Goal: Information Seeking & Learning: Compare options

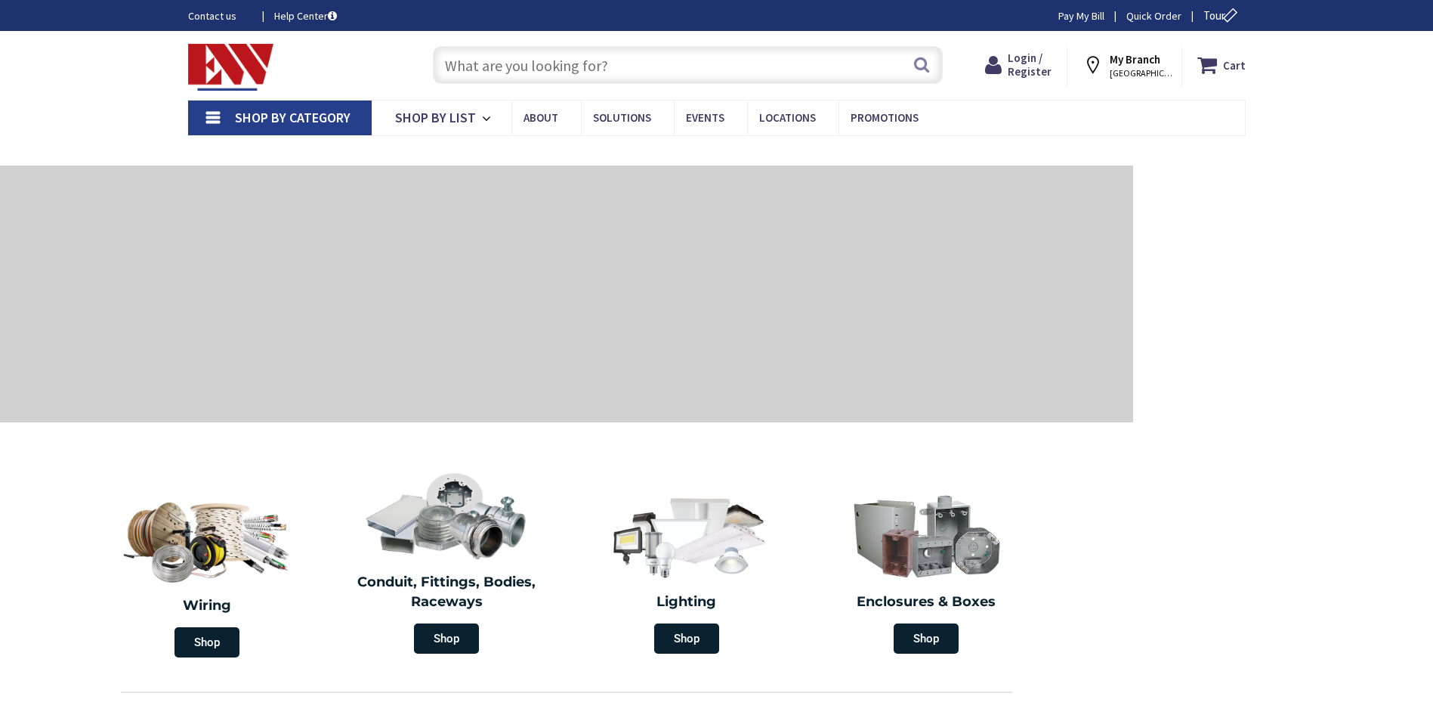
click at [502, 59] on input "text" at bounding box center [688, 65] width 510 height 38
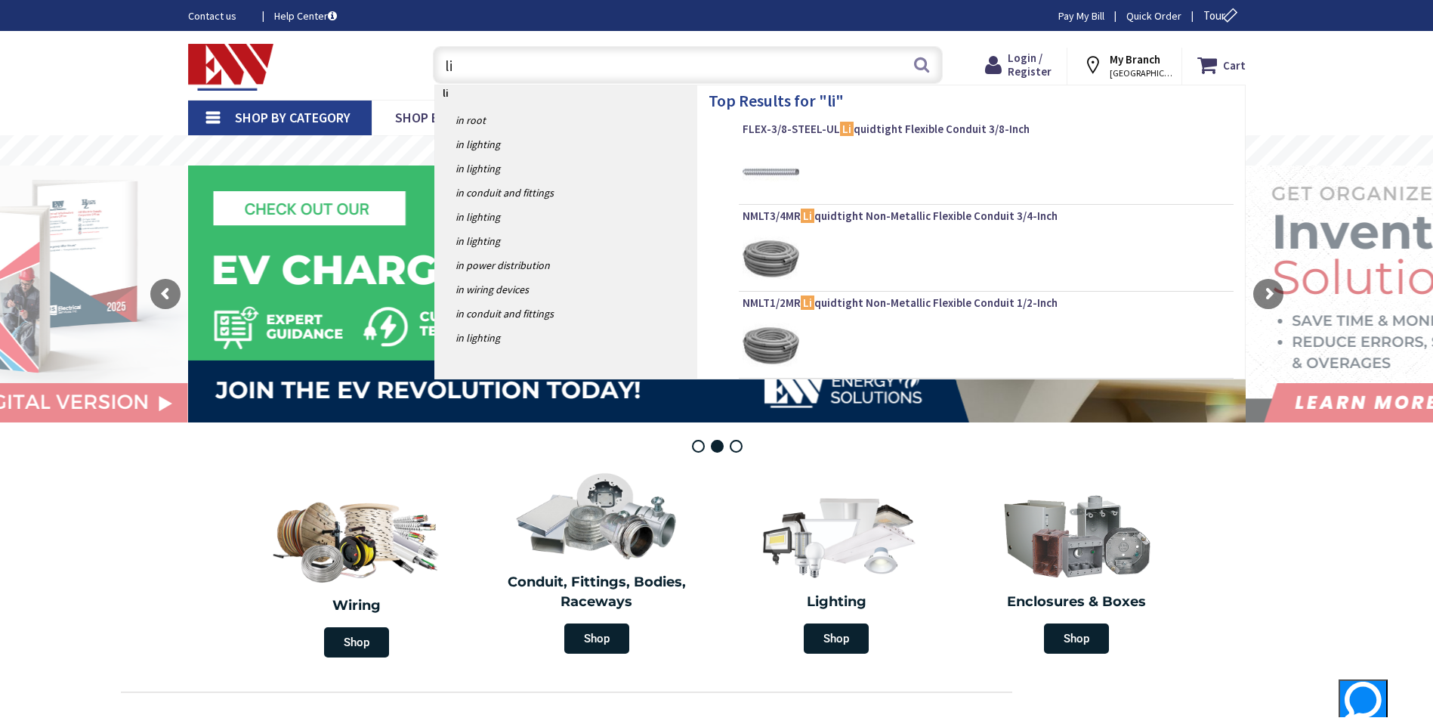
type input "l"
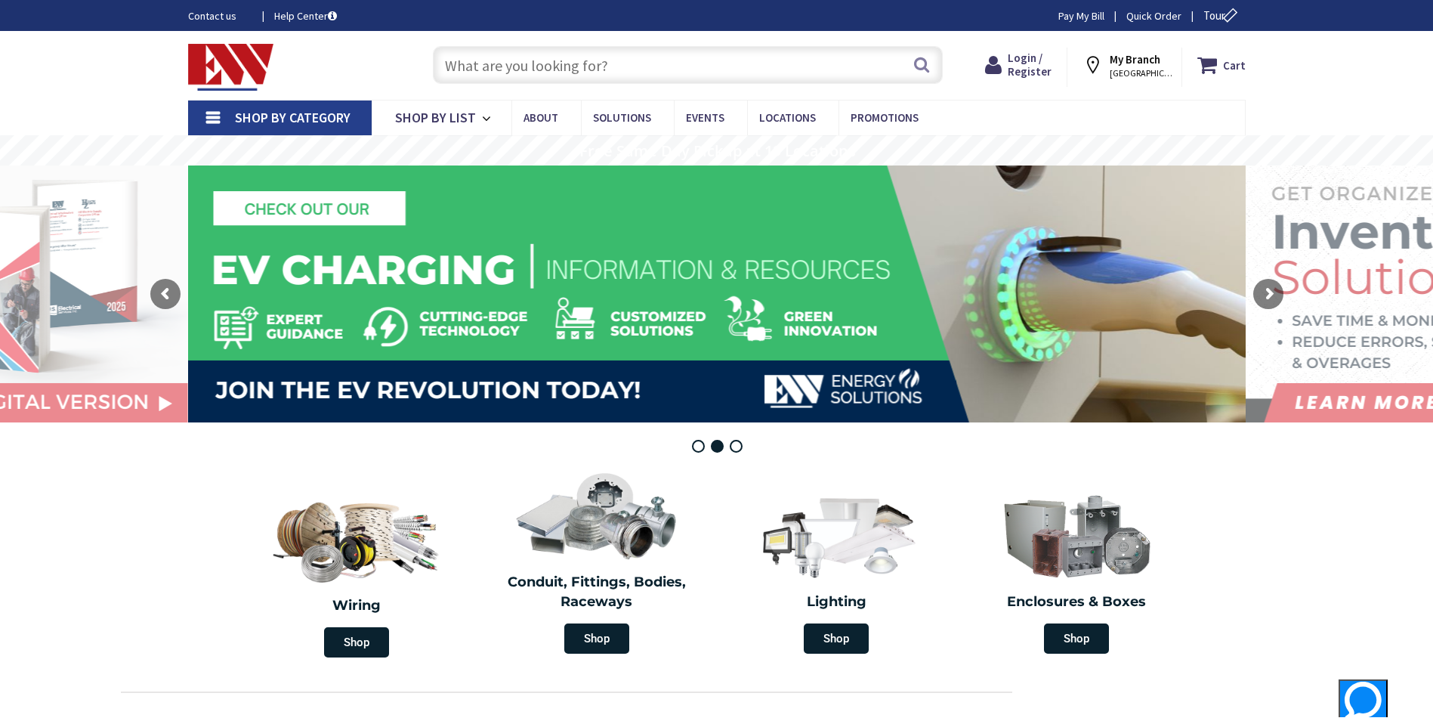
type input ";"
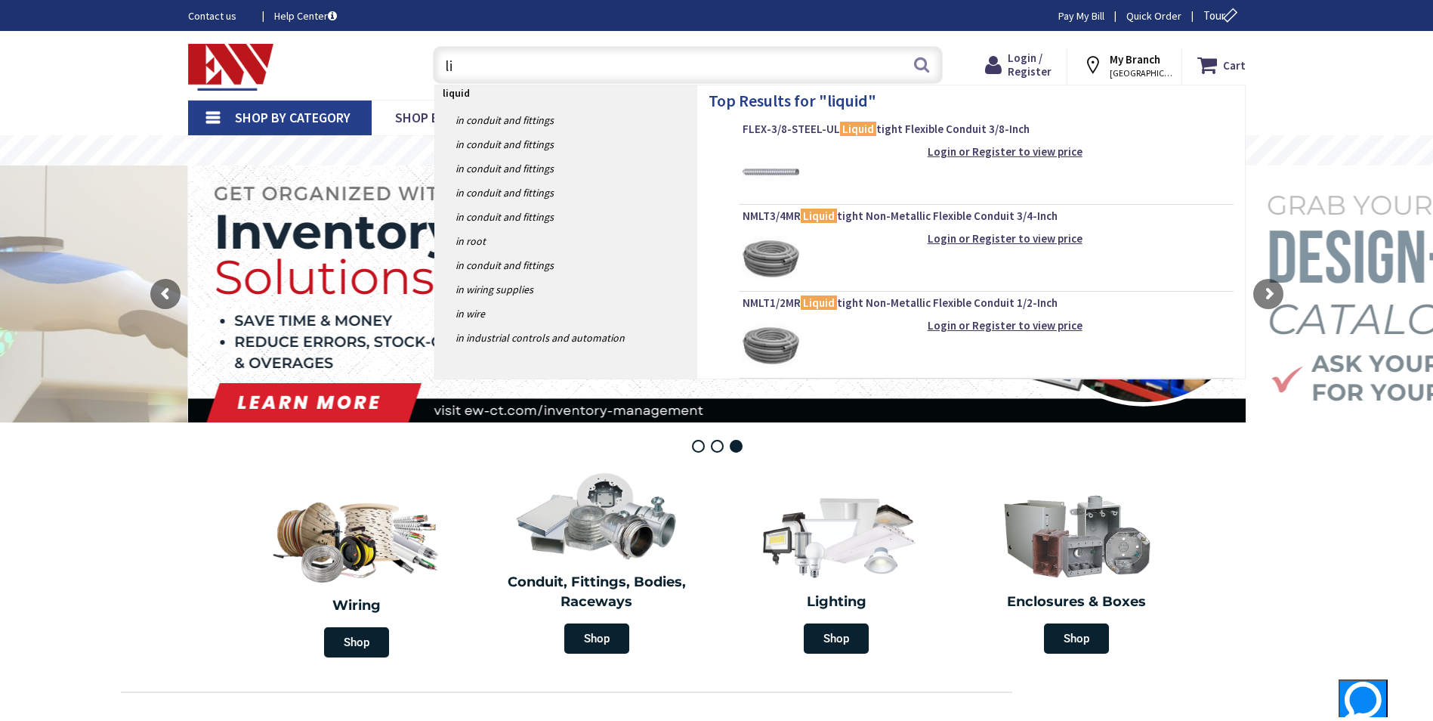
type input "l"
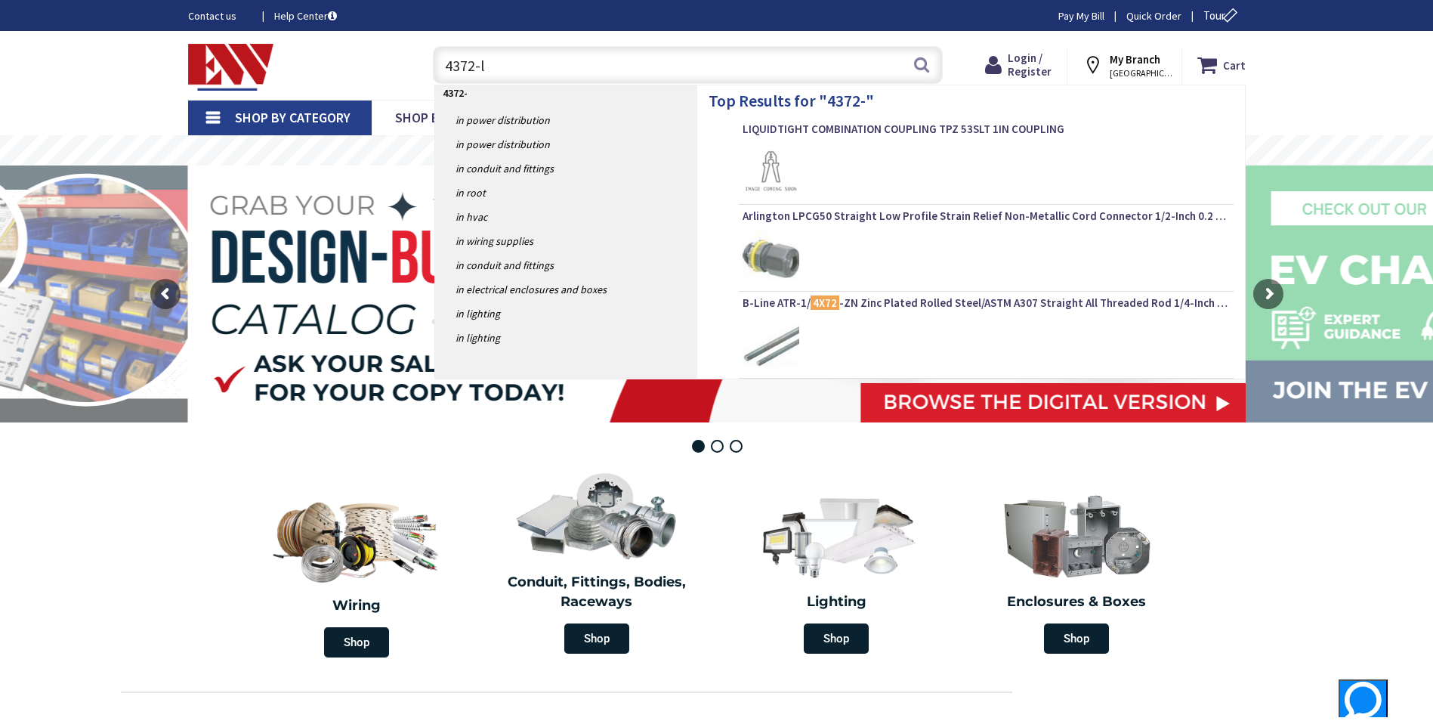
type input "4372-lt"
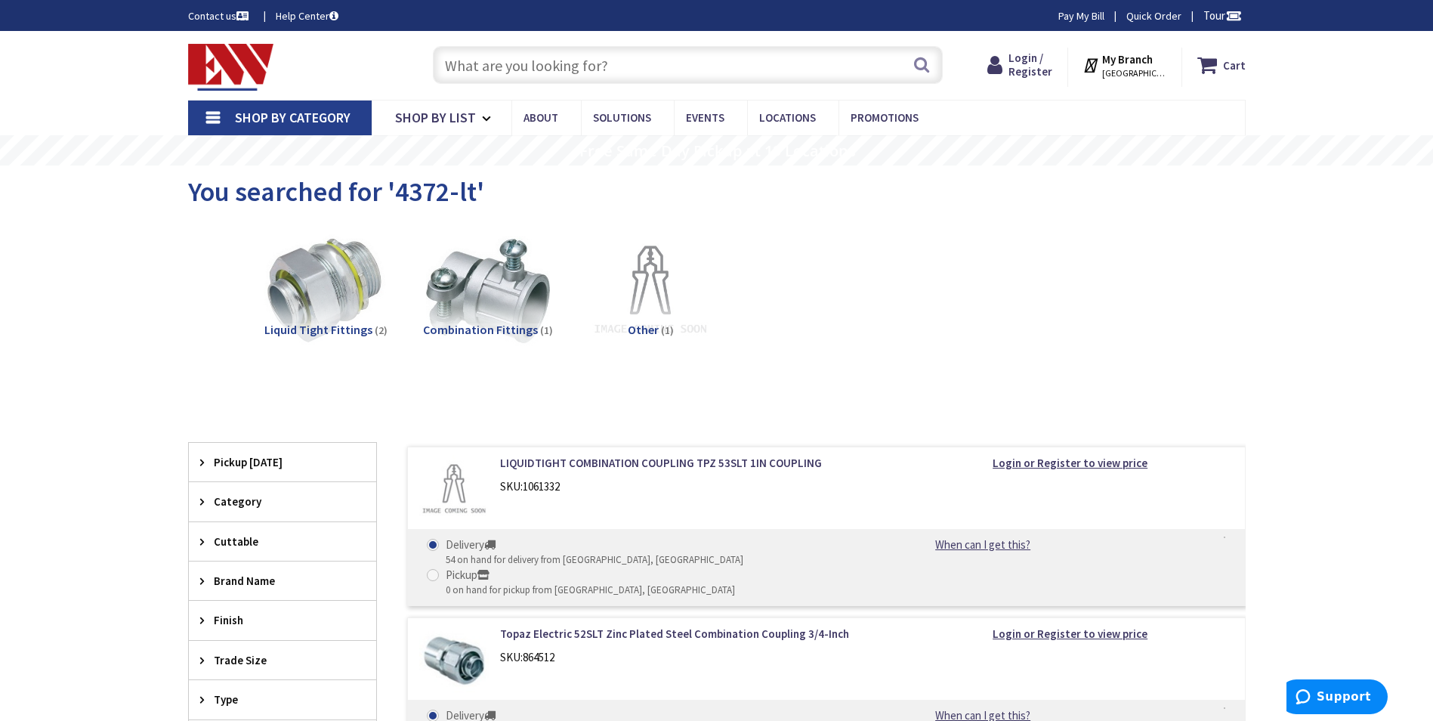
scroll to position [227, 0]
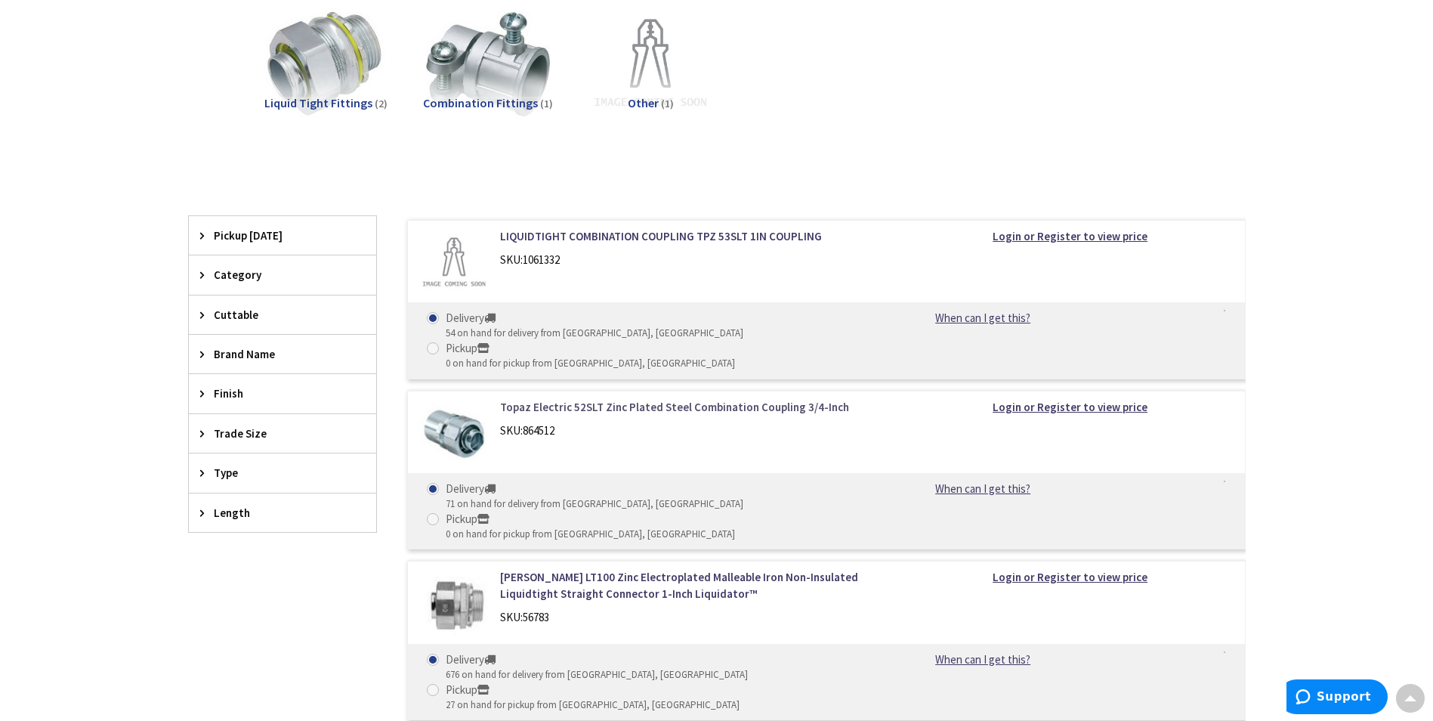
click at [623, 399] on link "Topaz Electric 52SLT Zinc Plated Steel Combination Coupling 3/4-Inch" at bounding box center [692, 407] width 385 height 16
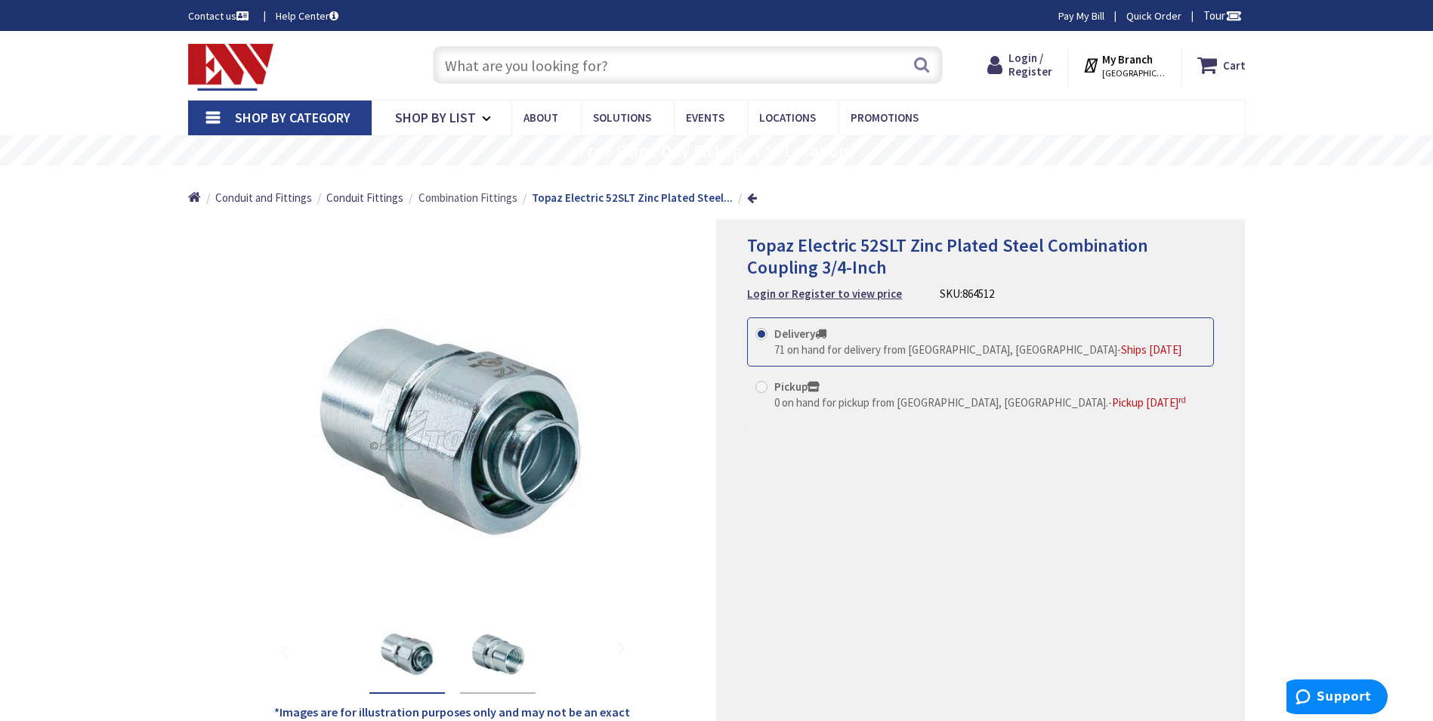
click at [463, 203] on span "Combination Fittings" at bounding box center [468, 197] width 99 height 14
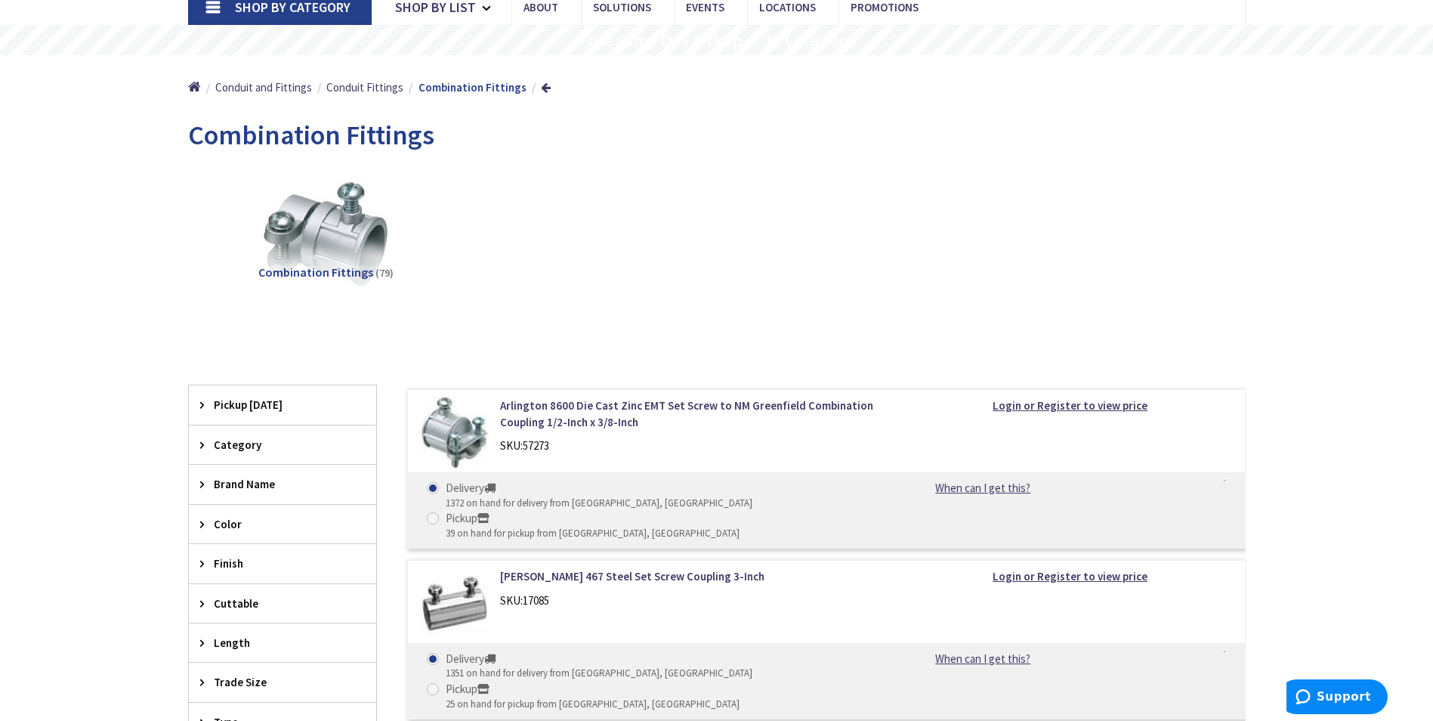
scroll to position [302, 0]
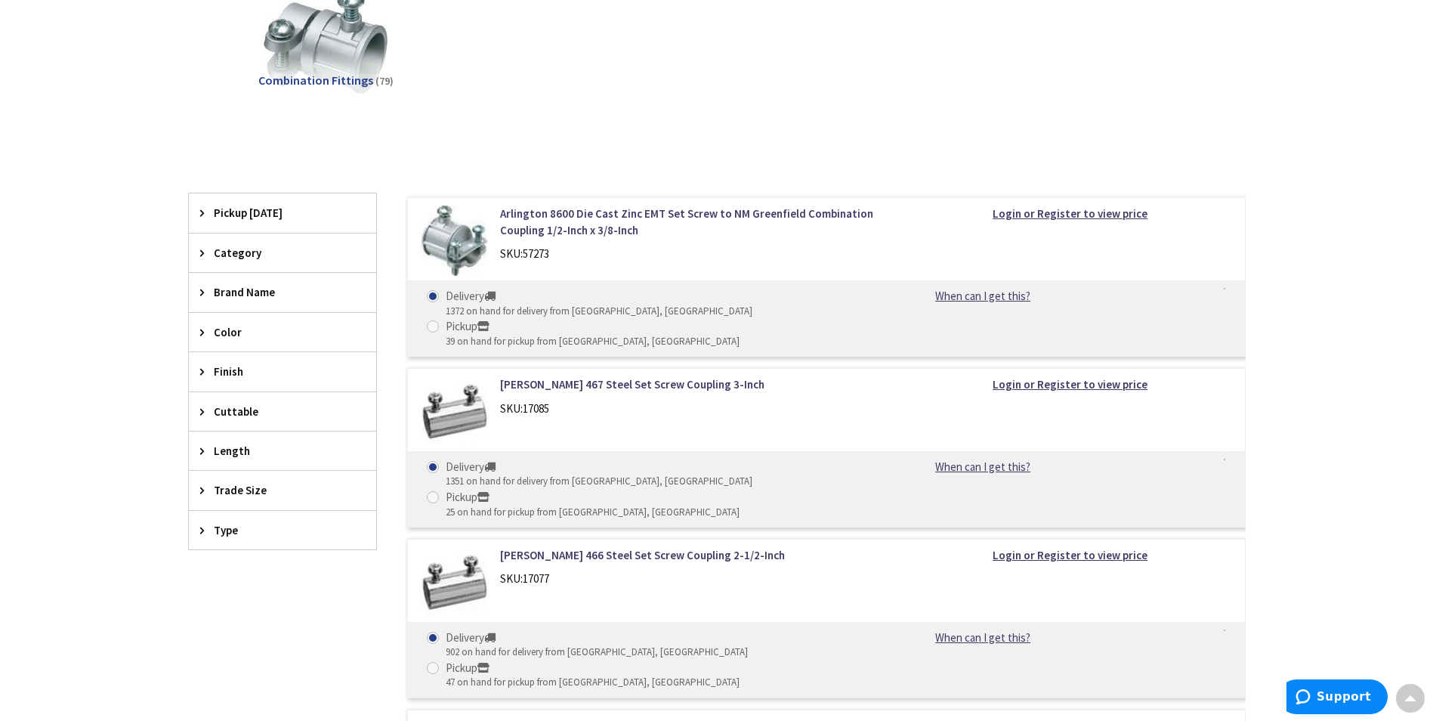
click at [209, 249] on icon at bounding box center [205, 252] width 11 height 11
click at [221, 529] on div "Trade Size" at bounding box center [282, 539] width 187 height 39
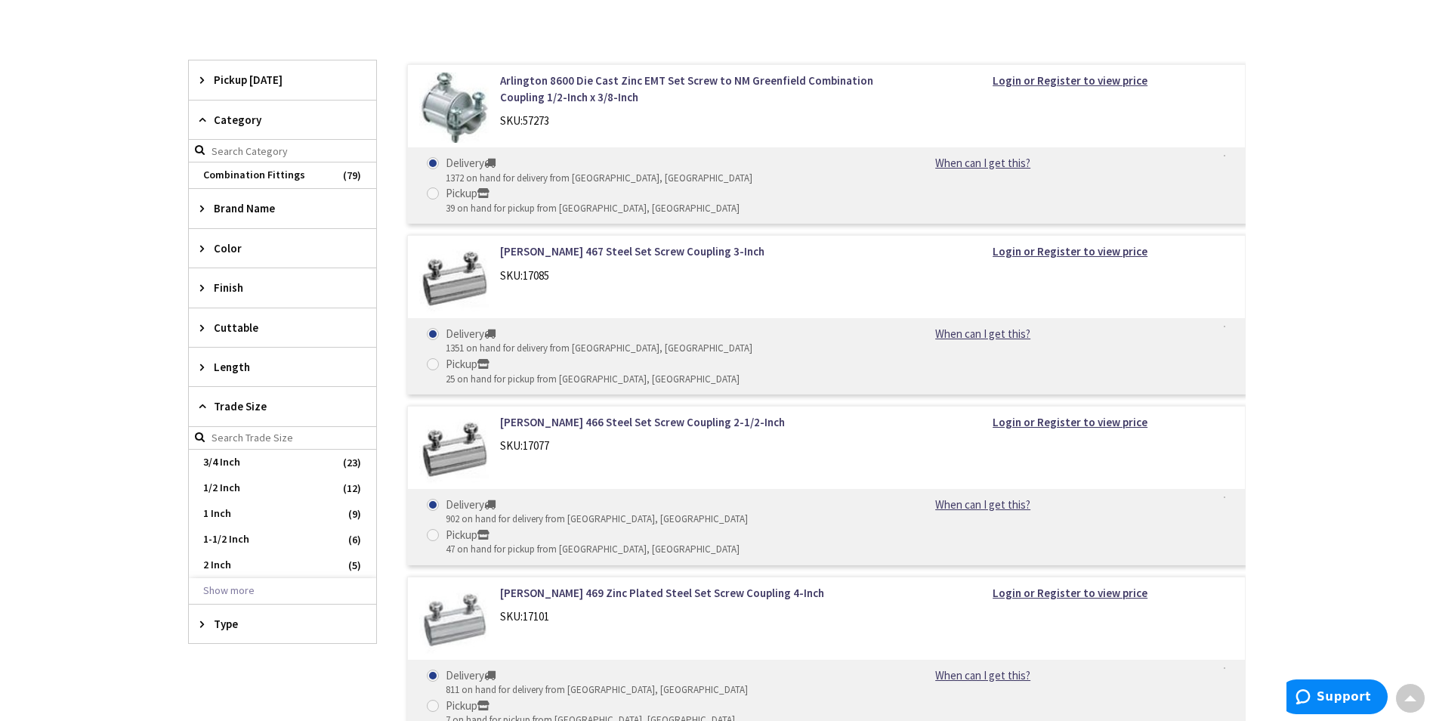
scroll to position [680, 0]
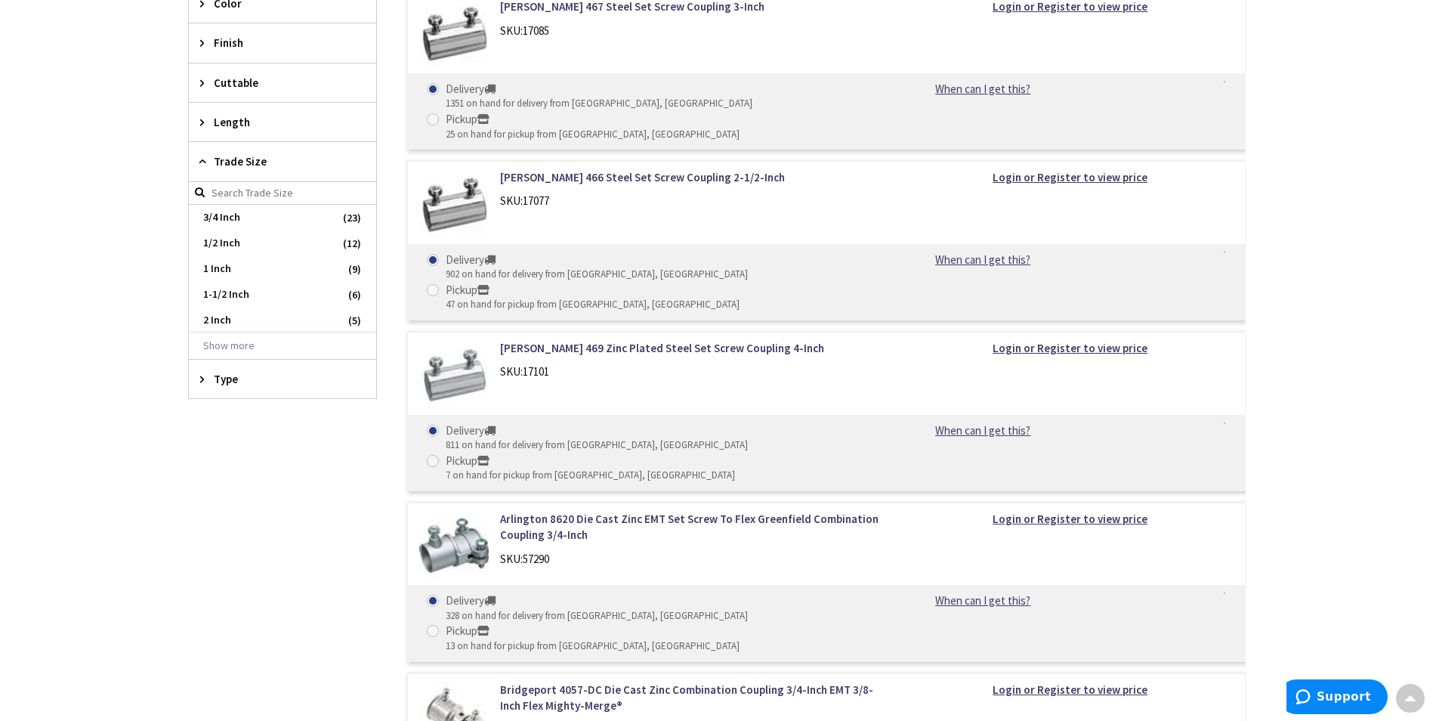
click at [229, 375] on span "Type" at bounding box center [275, 379] width 123 height 16
click at [219, 579] on button "Show more" at bounding box center [282, 578] width 187 height 26
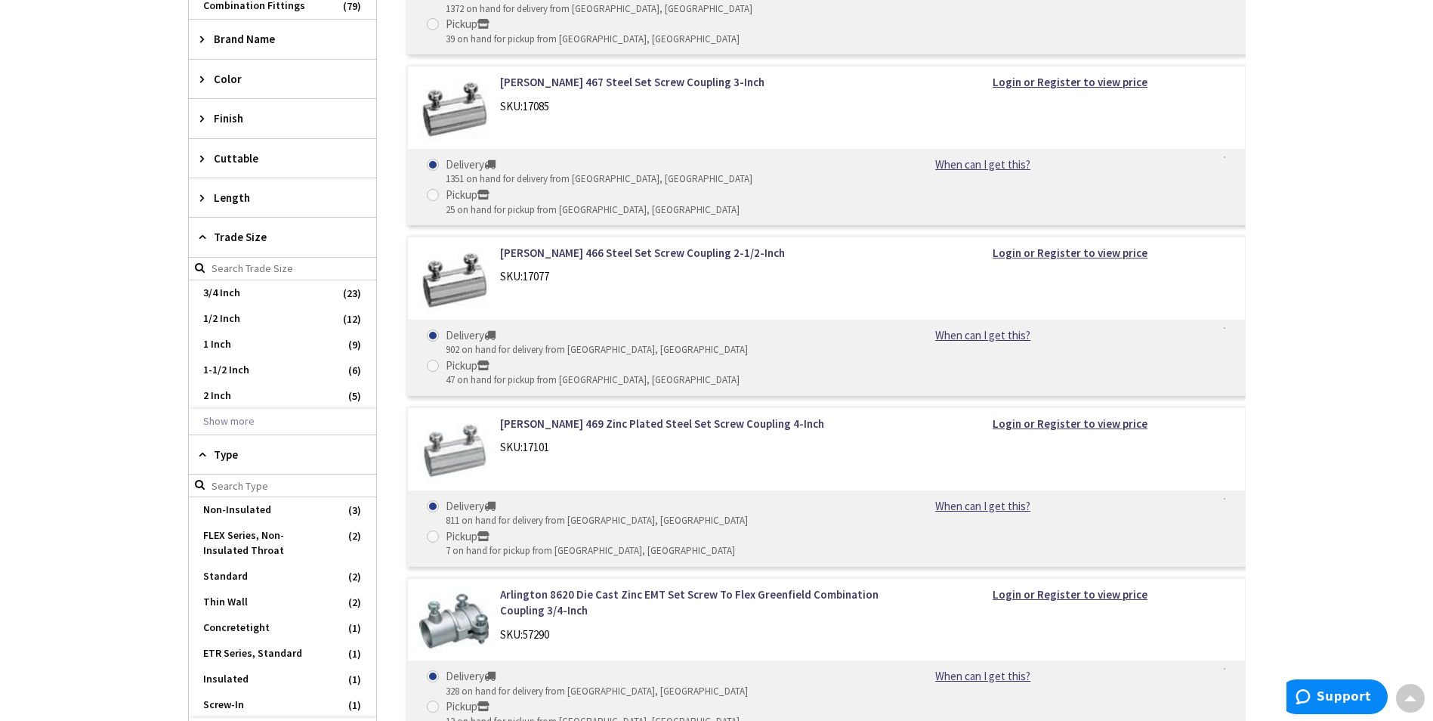
scroll to position [76, 0]
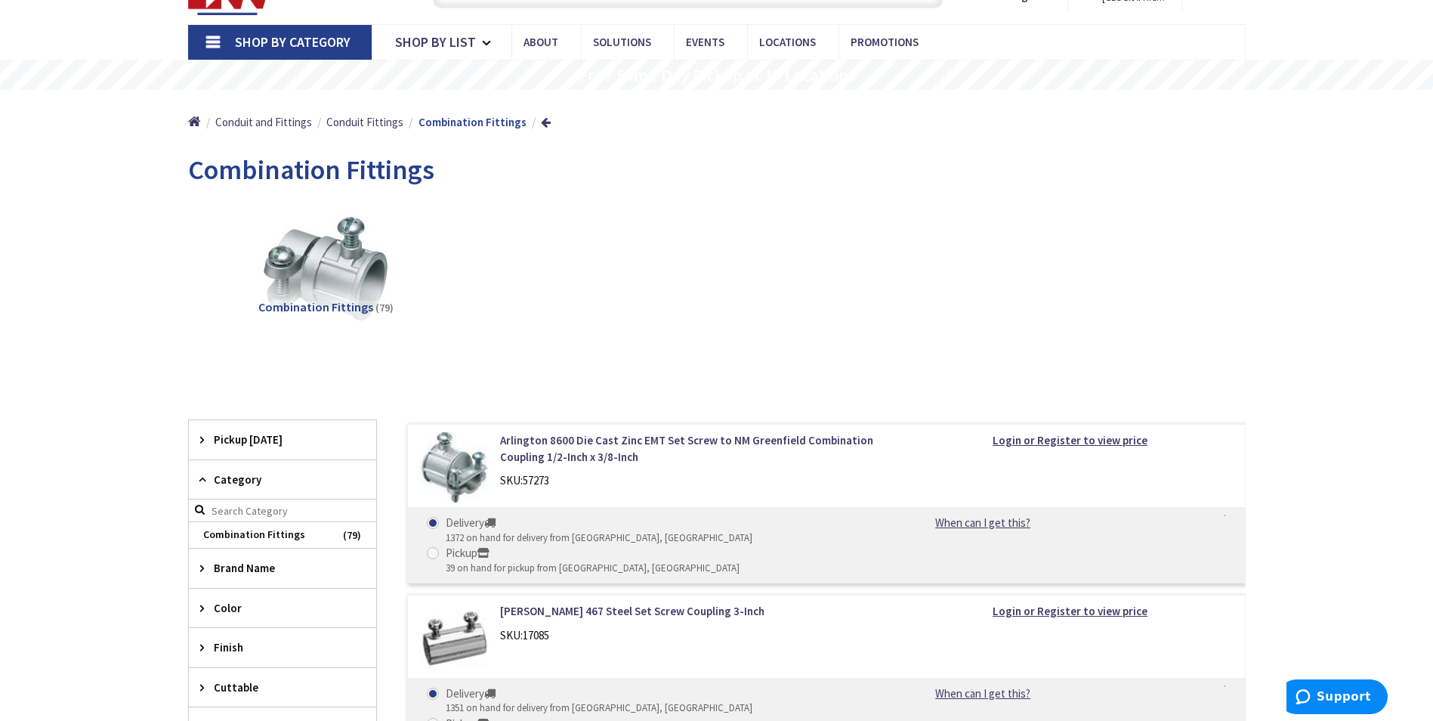
click at [202, 478] on icon at bounding box center [205, 479] width 11 height 11
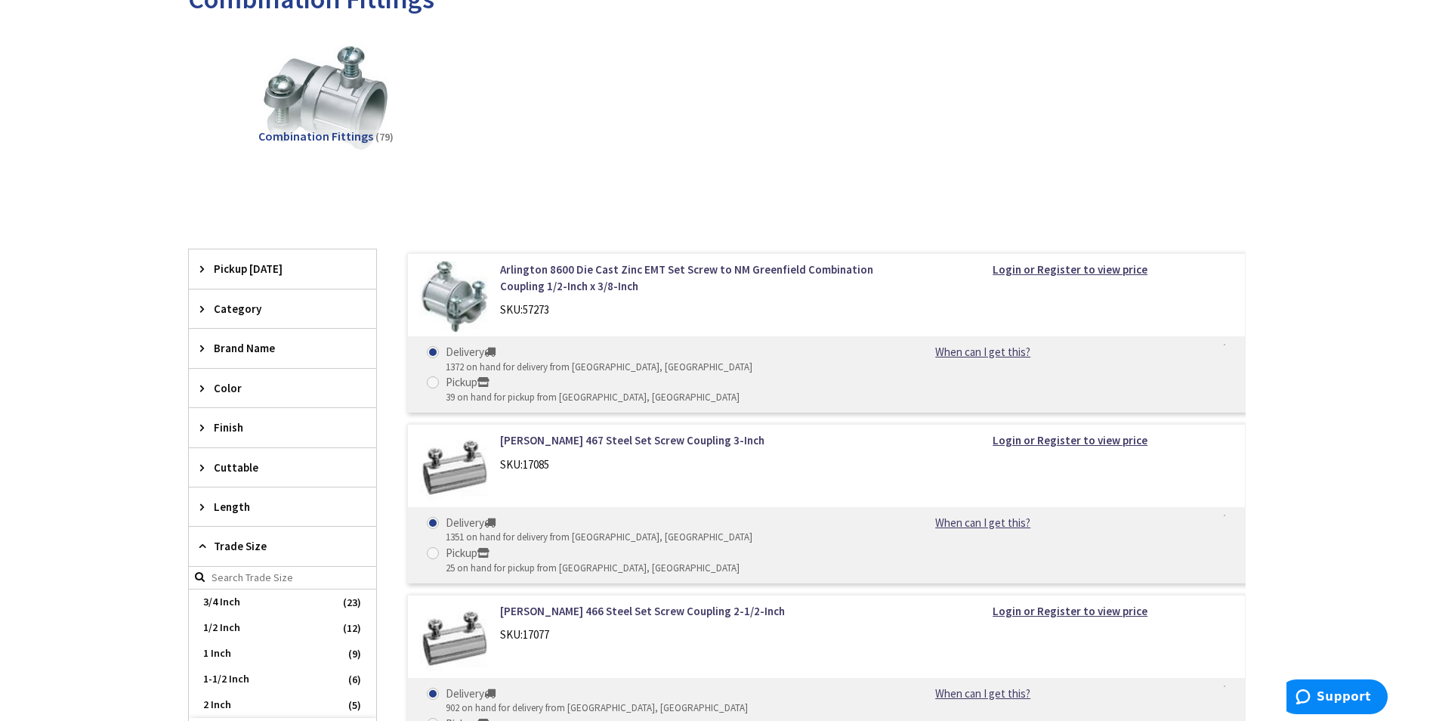
scroll to position [378, 0]
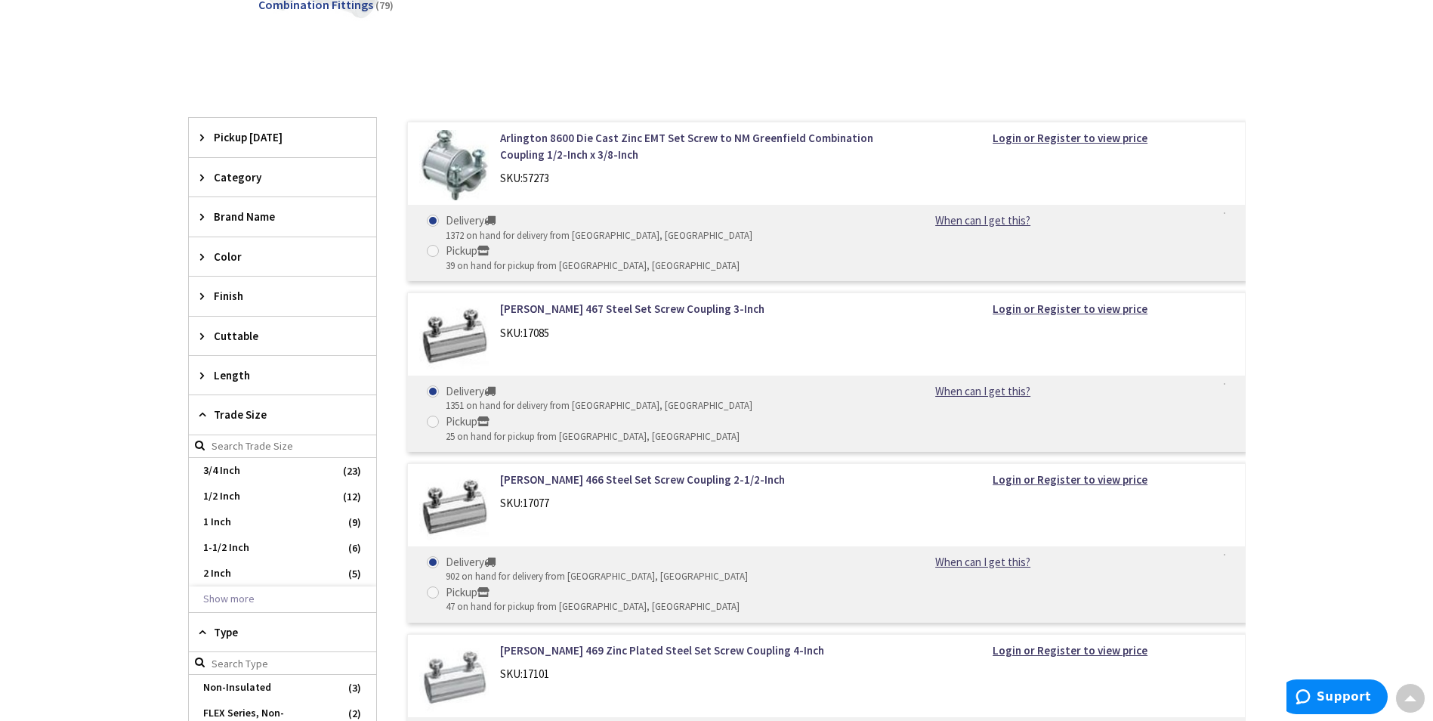
click at [207, 416] on icon at bounding box center [205, 414] width 11 height 11
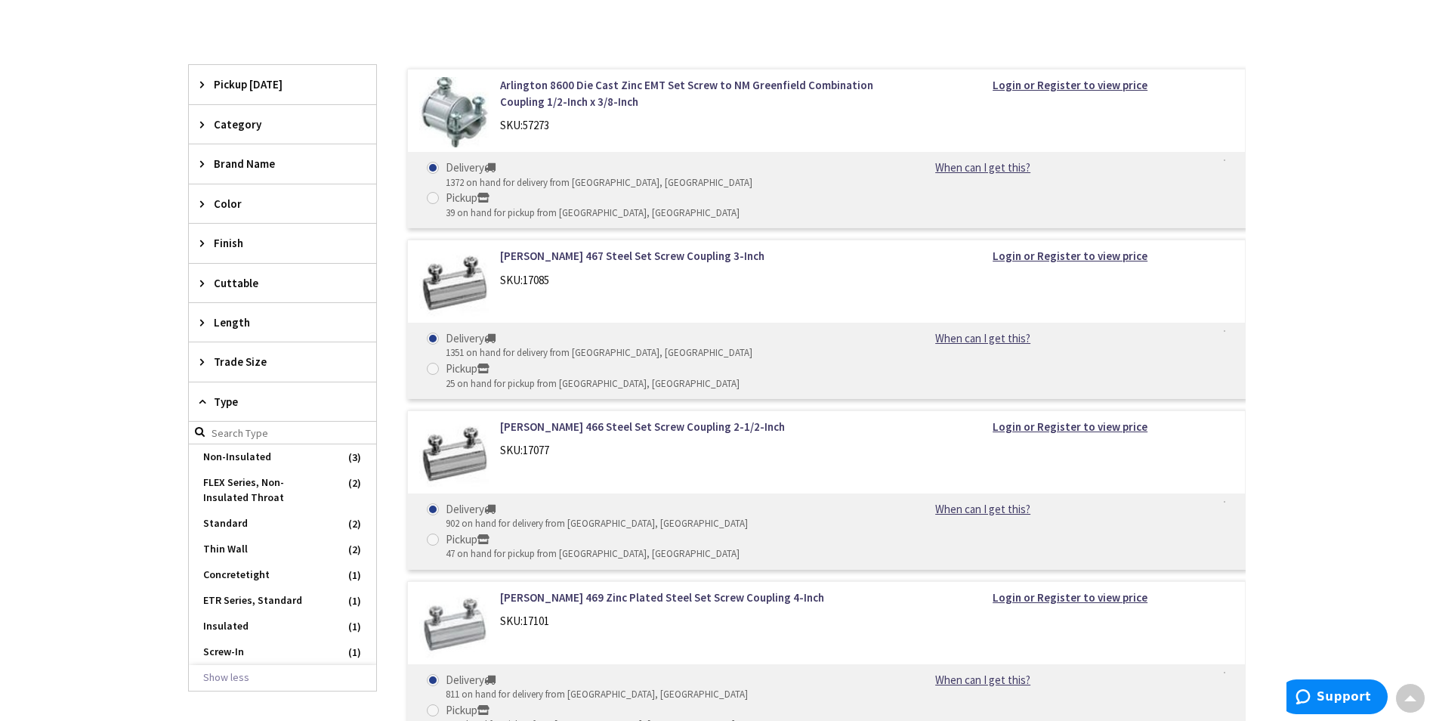
scroll to position [453, 0]
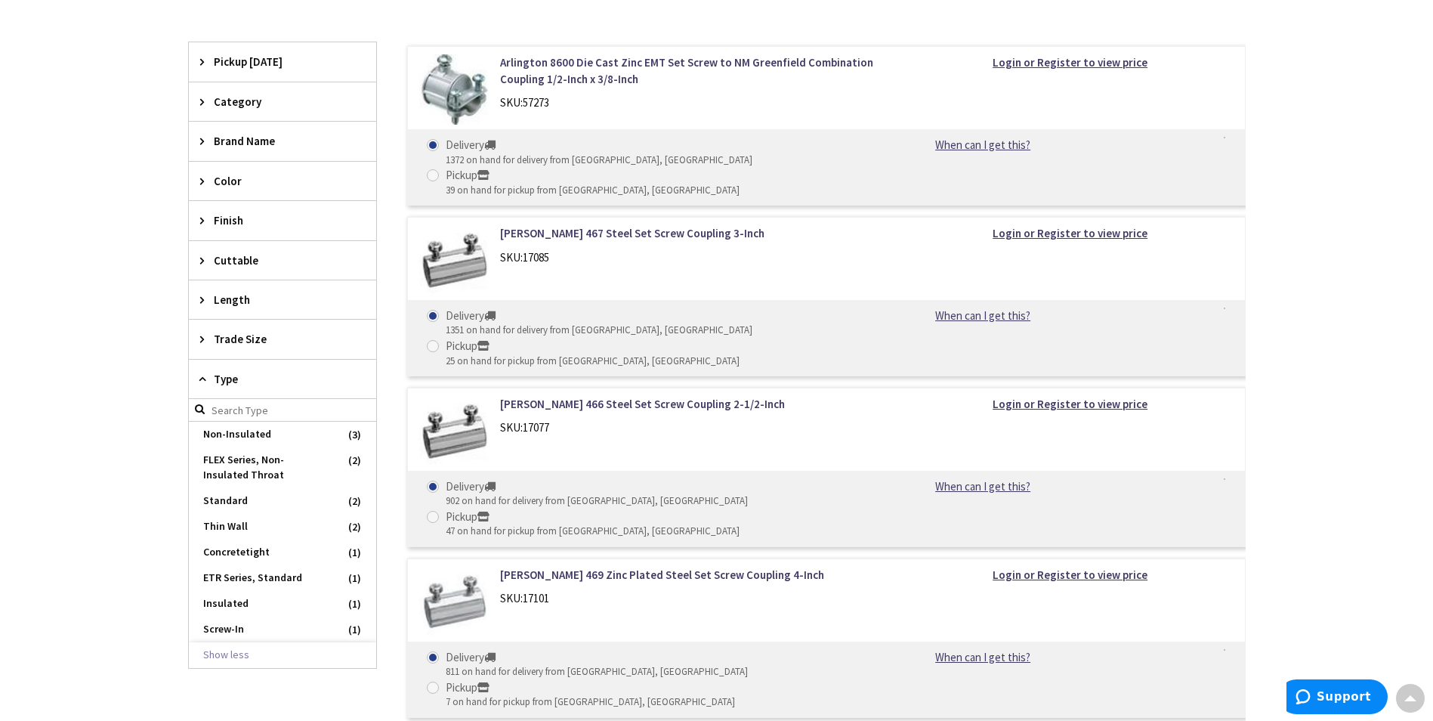
click at [206, 391] on div "Type" at bounding box center [282, 379] width 187 height 39
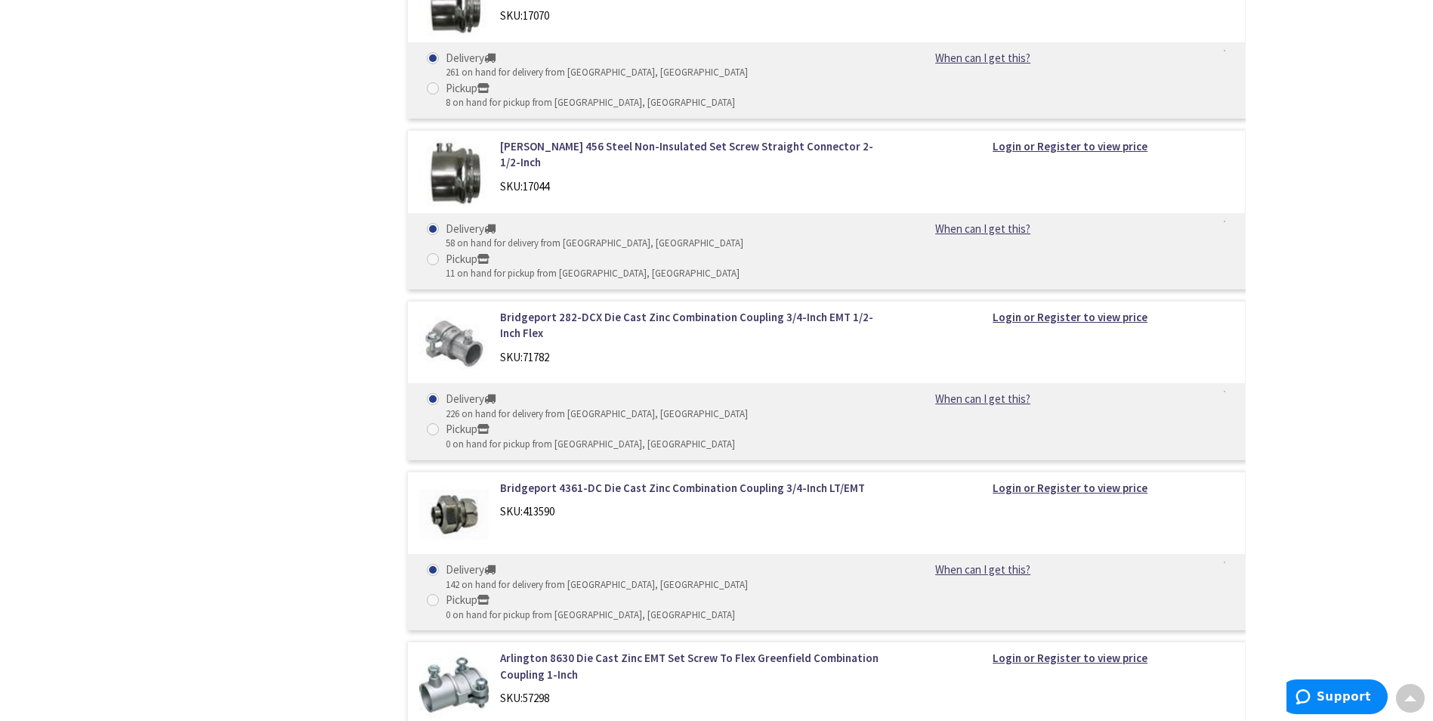
scroll to position [1889, 0]
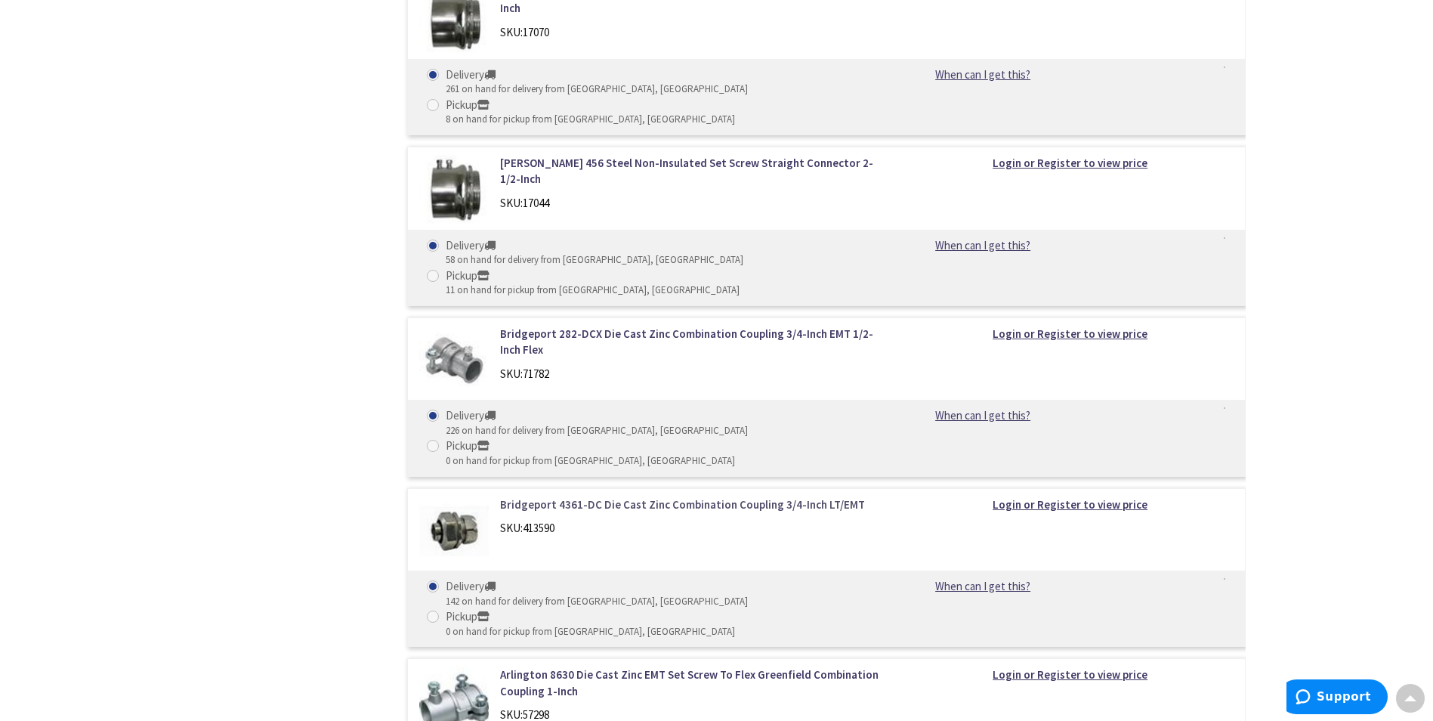
click at [626, 496] on link "Bridgeport 4361-DC Die Cast Zinc Combination Coupling 3/4-Inch LT/EMT" at bounding box center [692, 504] width 385 height 16
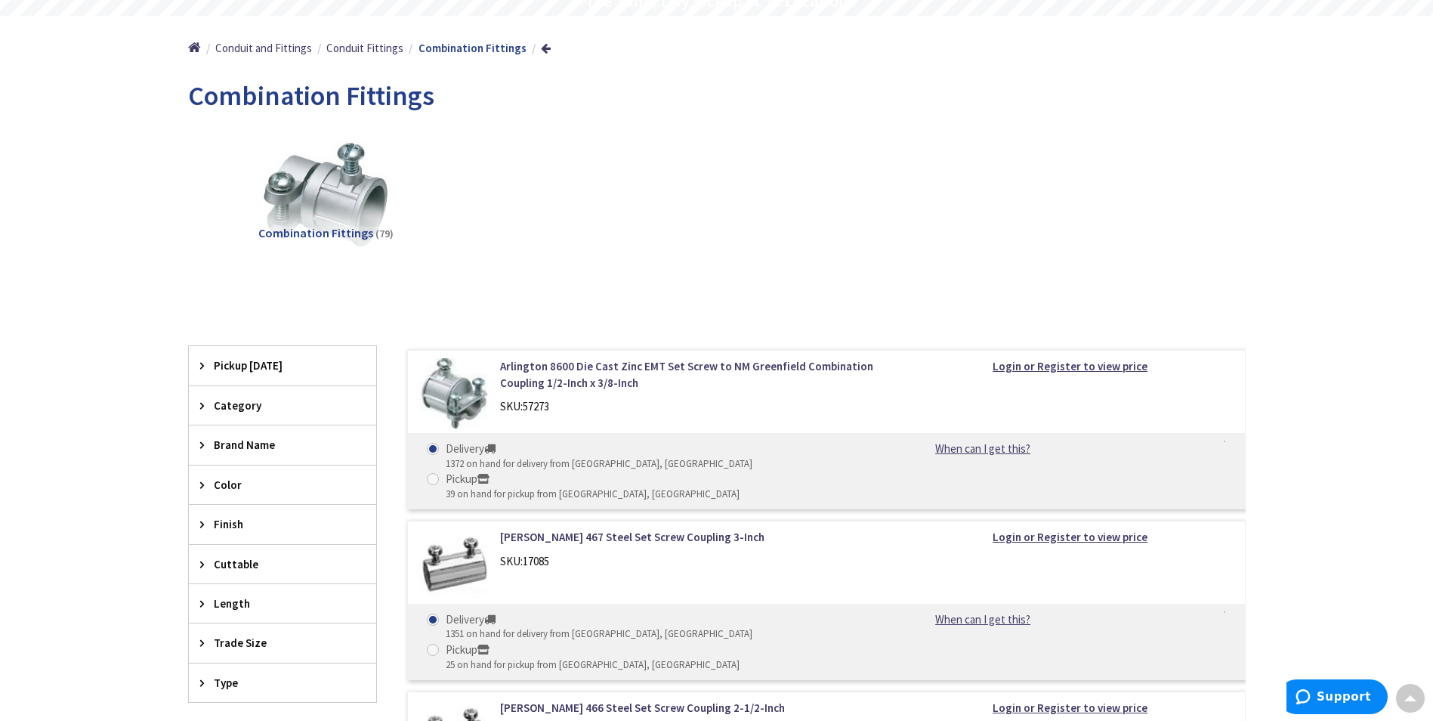
scroll to position [225, 0]
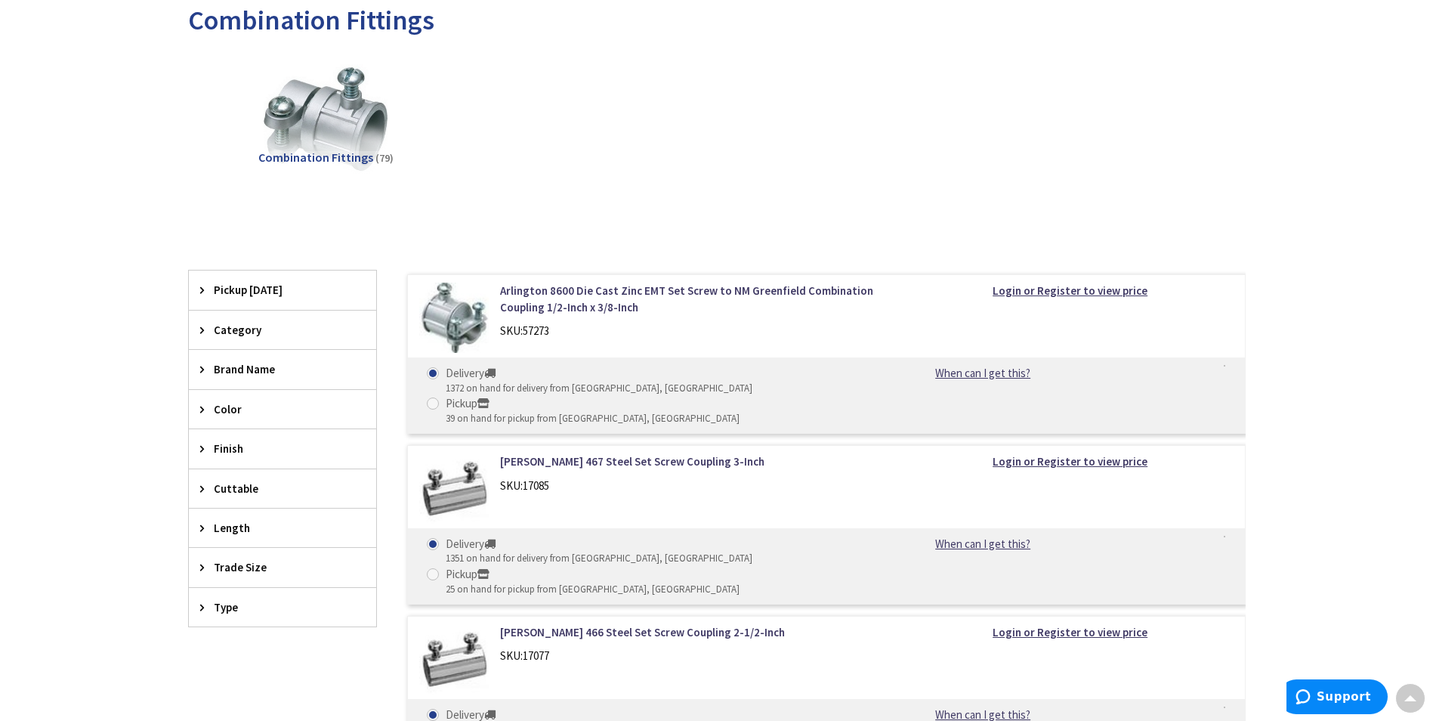
click at [256, 582] on div "Trade Size" at bounding box center [282, 567] width 187 height 39
click at [233, 620] on span "3/4 Inch" at bounding box center [282, 623] width 187 height 26
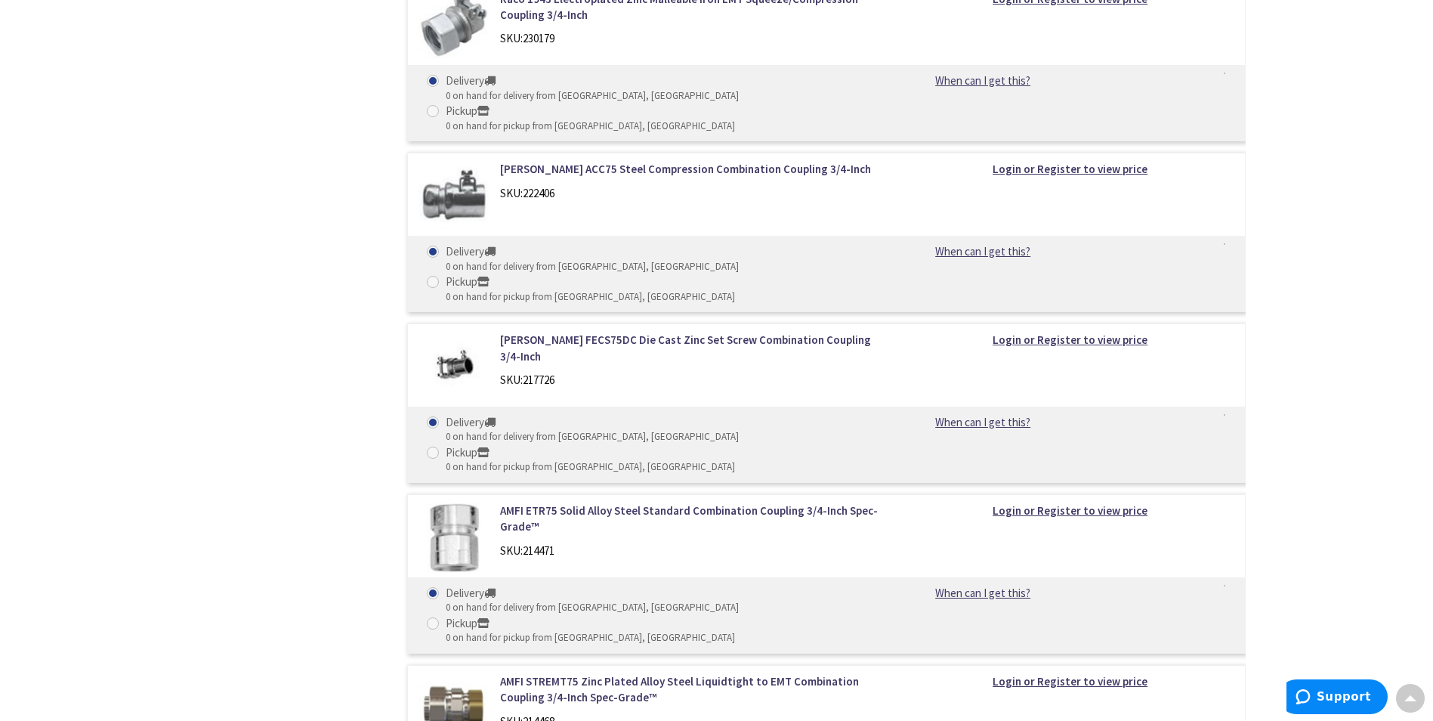
scroll to position [3098, 0]
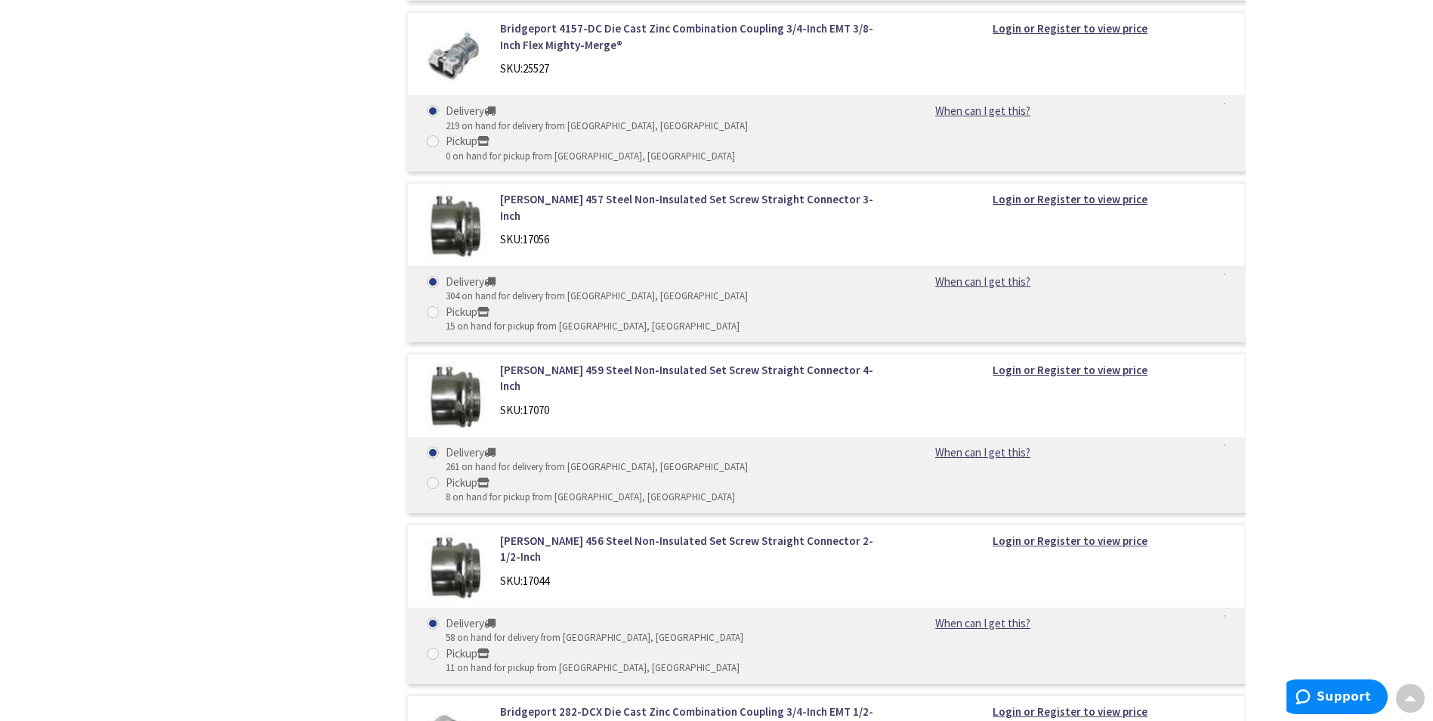
scroll to position [1889, 0]
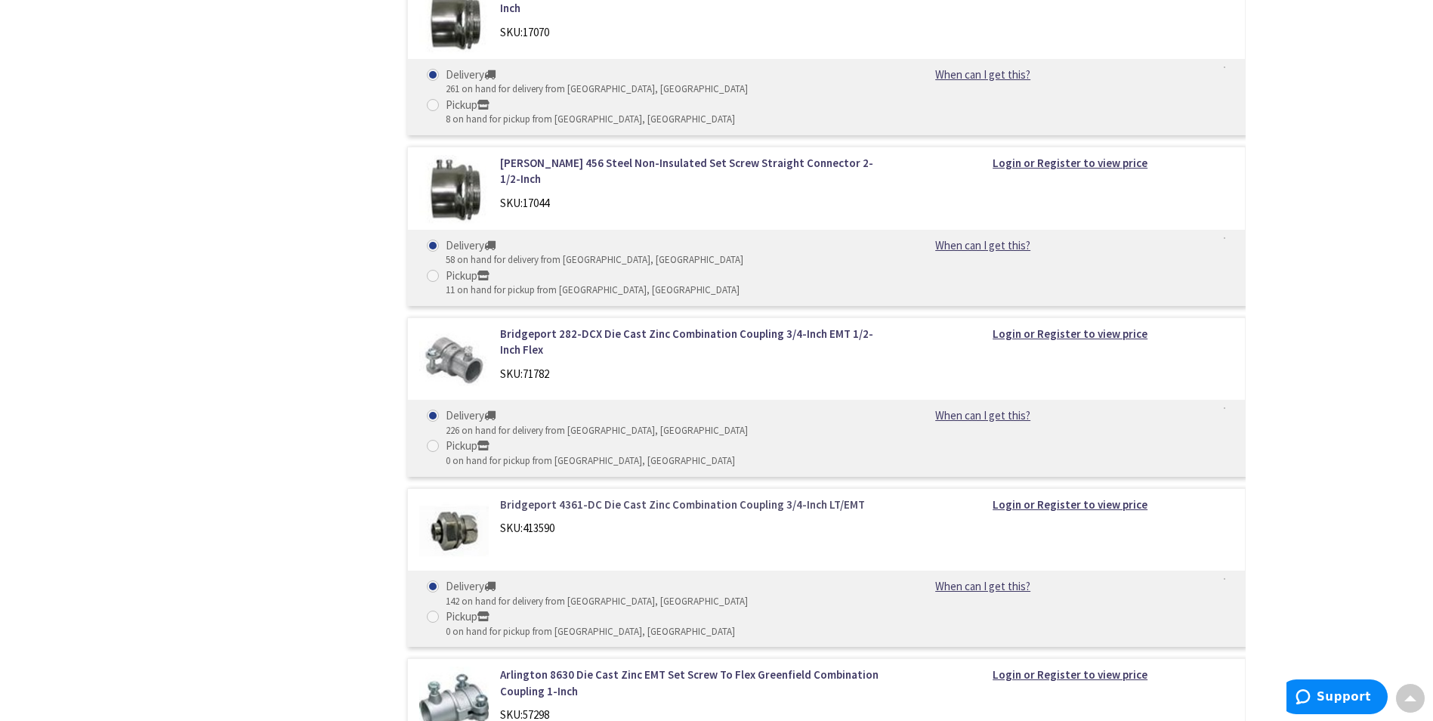
click at [591, 496] on link "Bridgeport 4361-DC Die Cast Zinc Combination Coupling 3/4-Inch LT/EMT" at bounding box center [692, 504] width 385 height 16
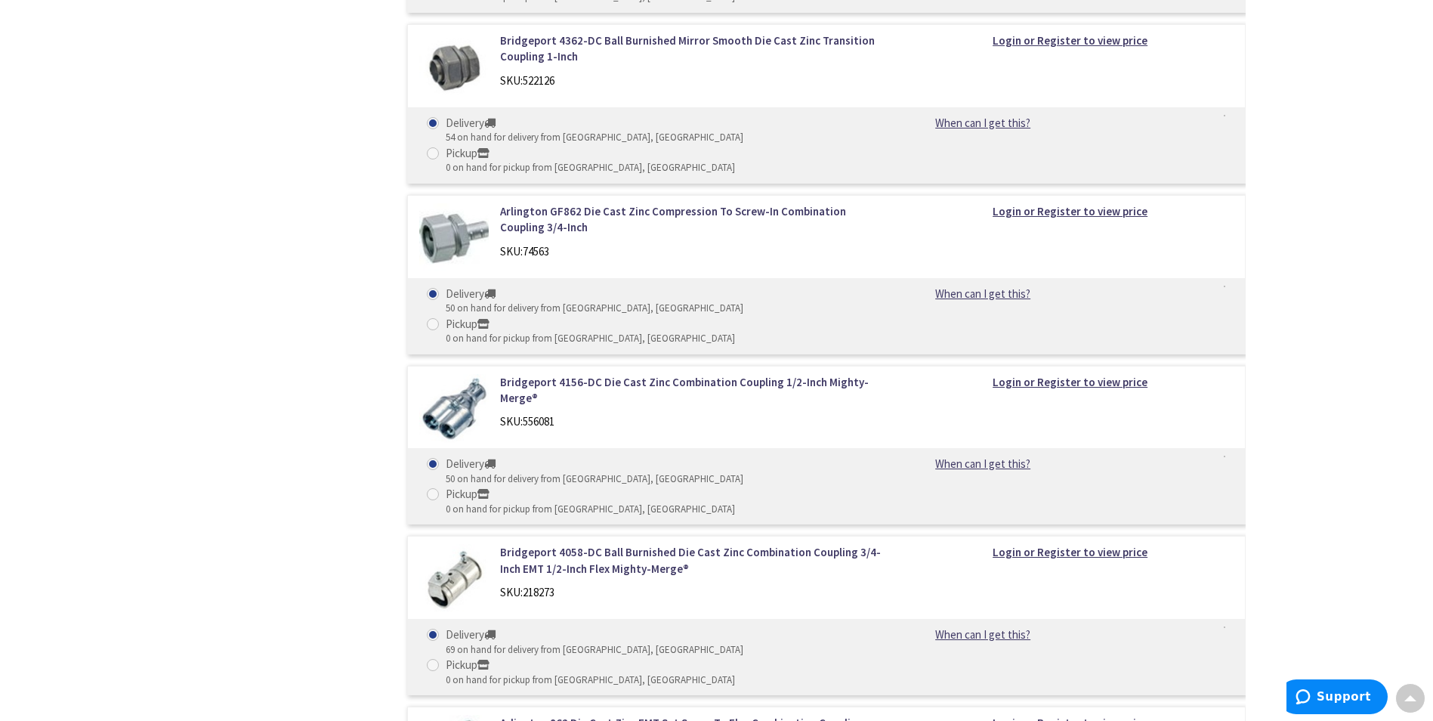
scroll to position [3910, 0]
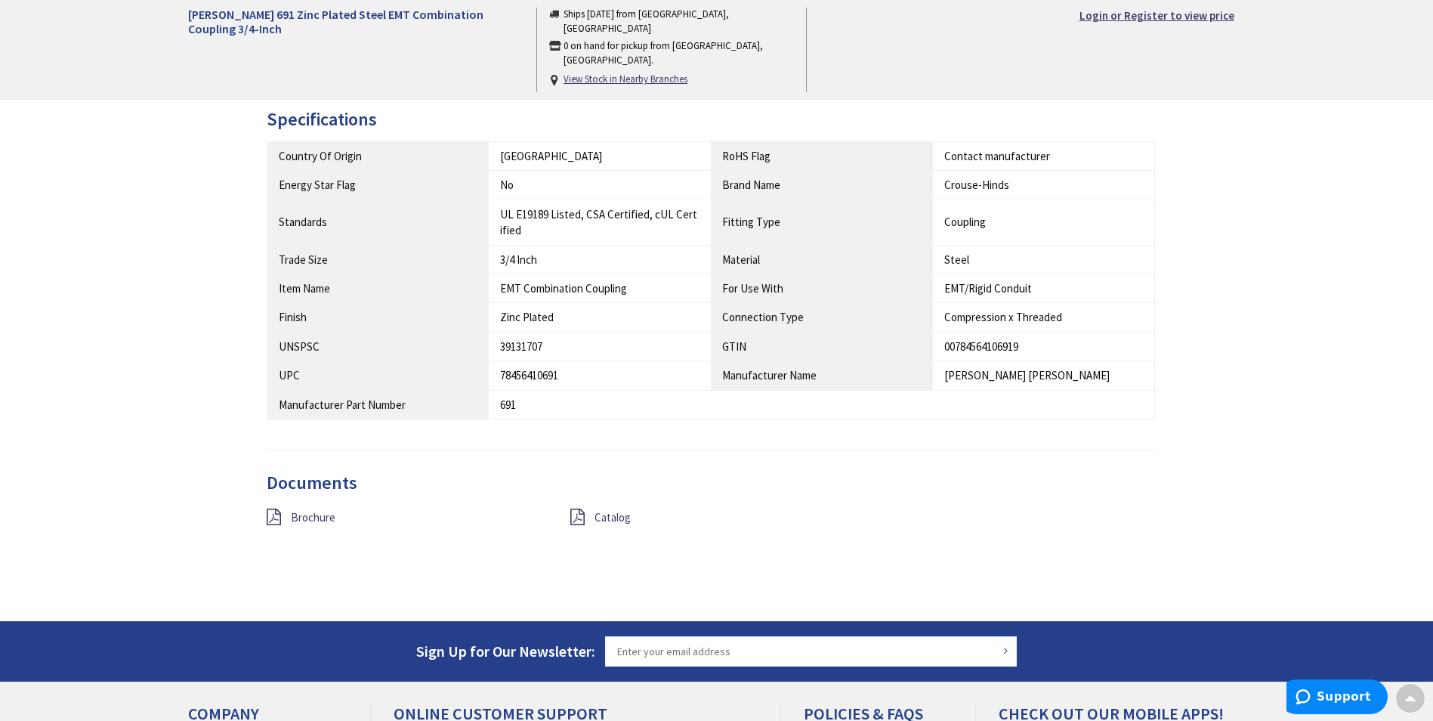
scroll to position [831, 0]
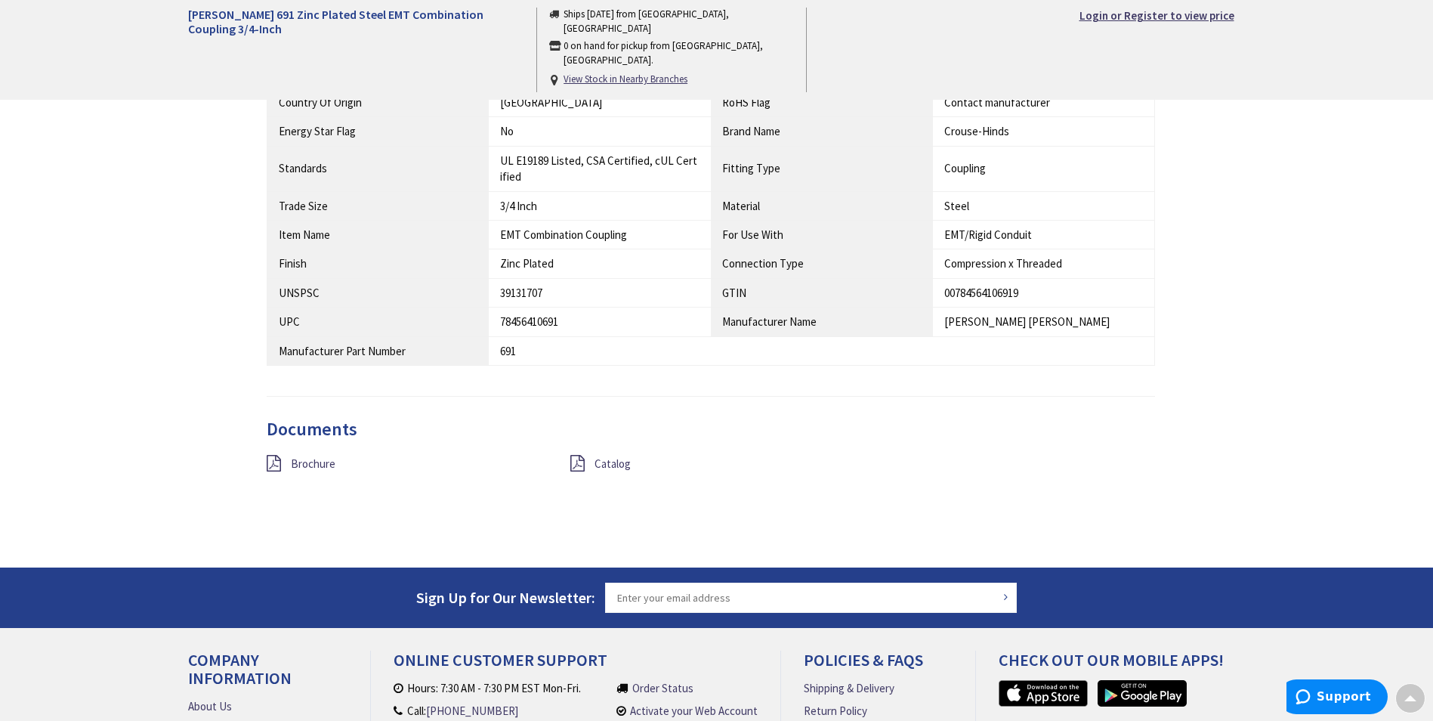
click at [286, 459] on div "Brochure" at bounding box center [407, 464] width 304 height 19
click at [297, 467] on span "Brochure" at bounding box center [313, 463] width 45 height 14
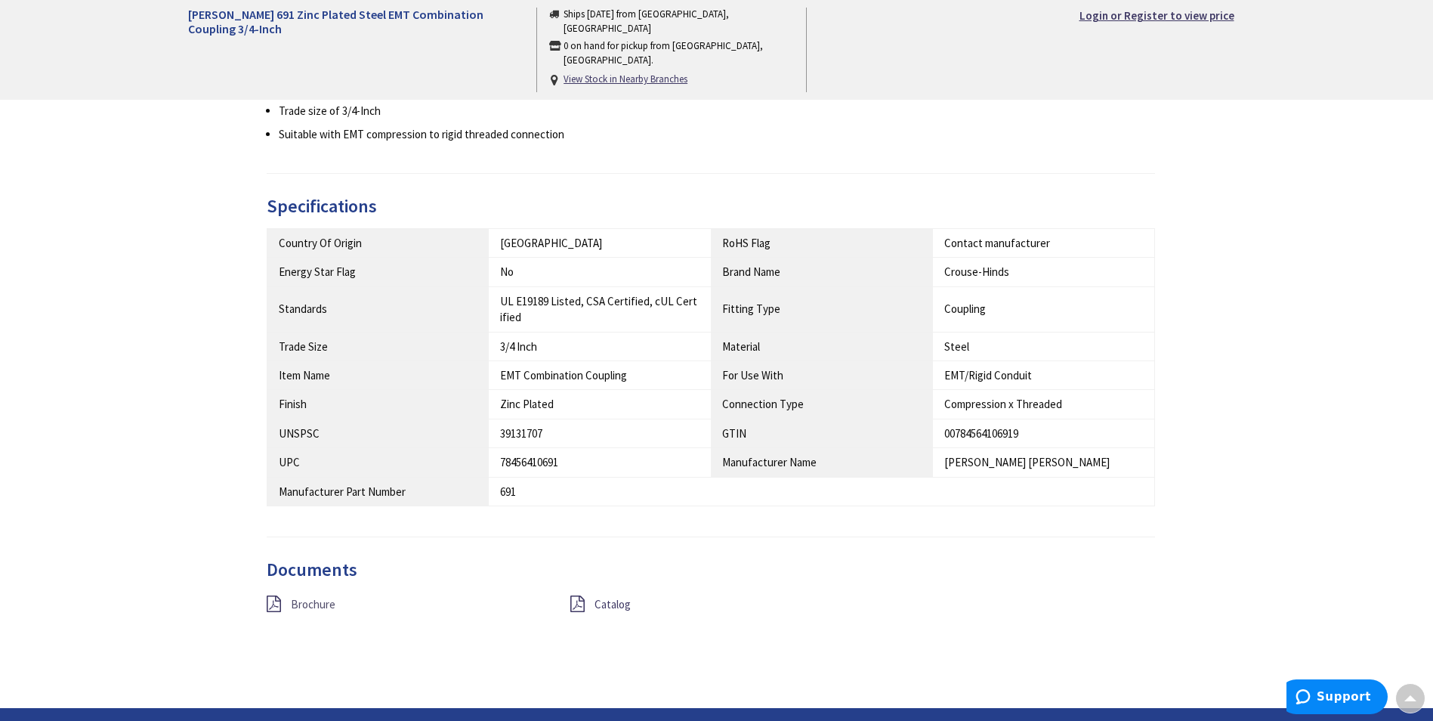
scroll to position [756, 0]
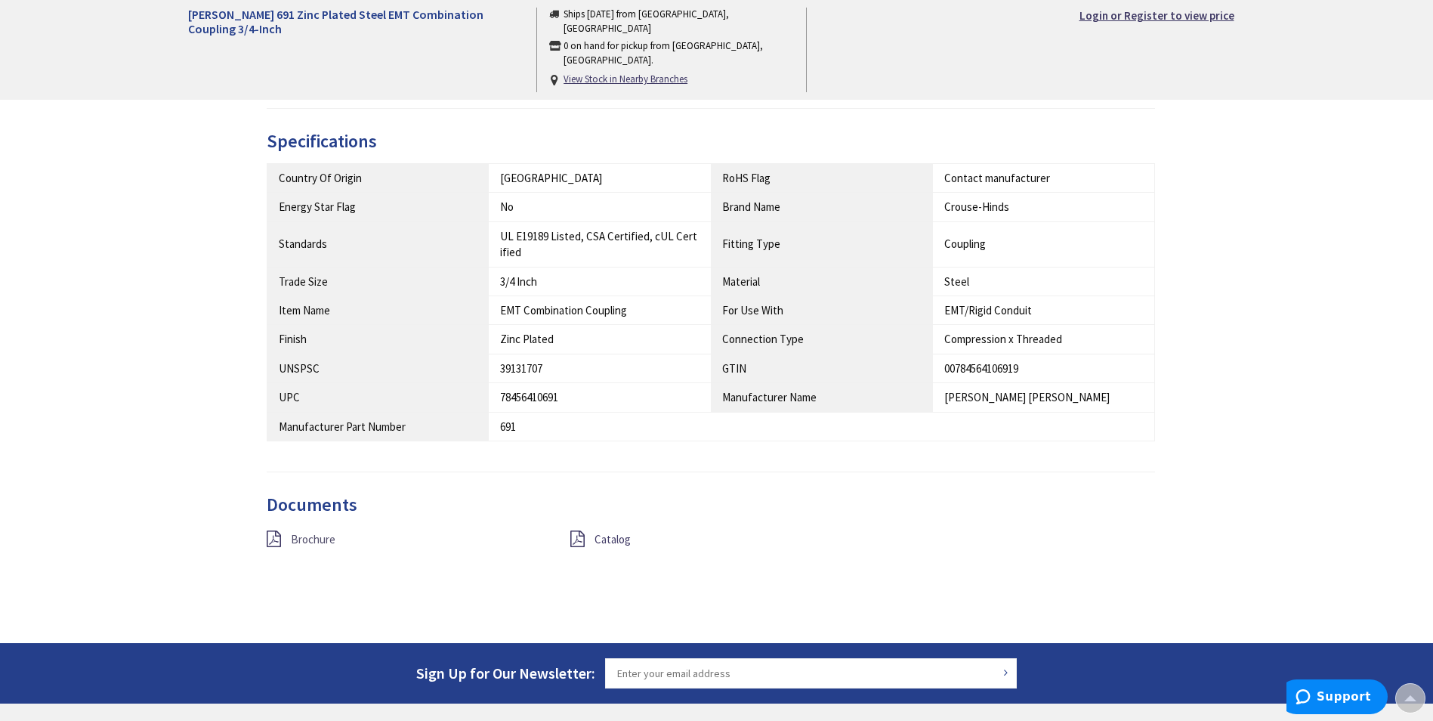
click at [316, 544] on span "Brochure" at bounding box center [313, 539] width 45 height 14
click at [607, 542] on span "Catalog" at bounding box center [613, 539] width 36 height 14
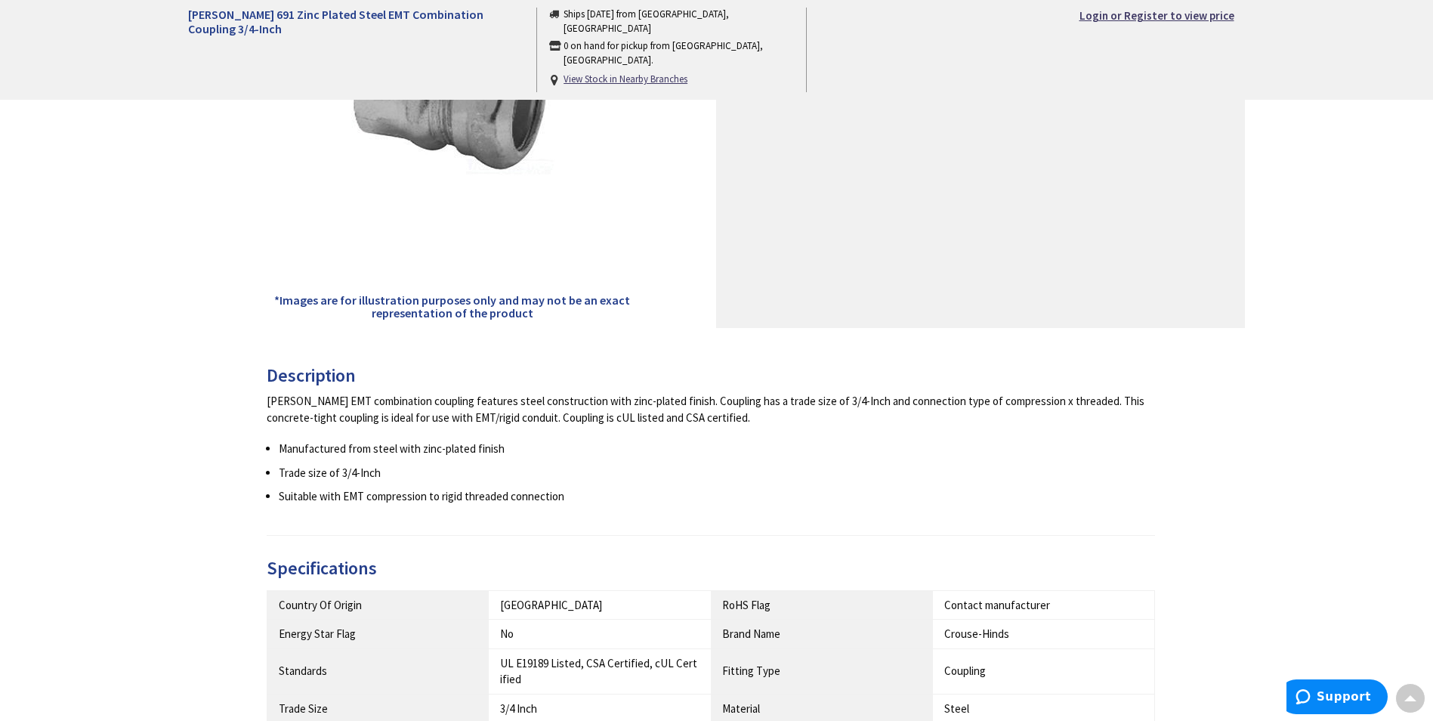
scroll to position [0, 0]
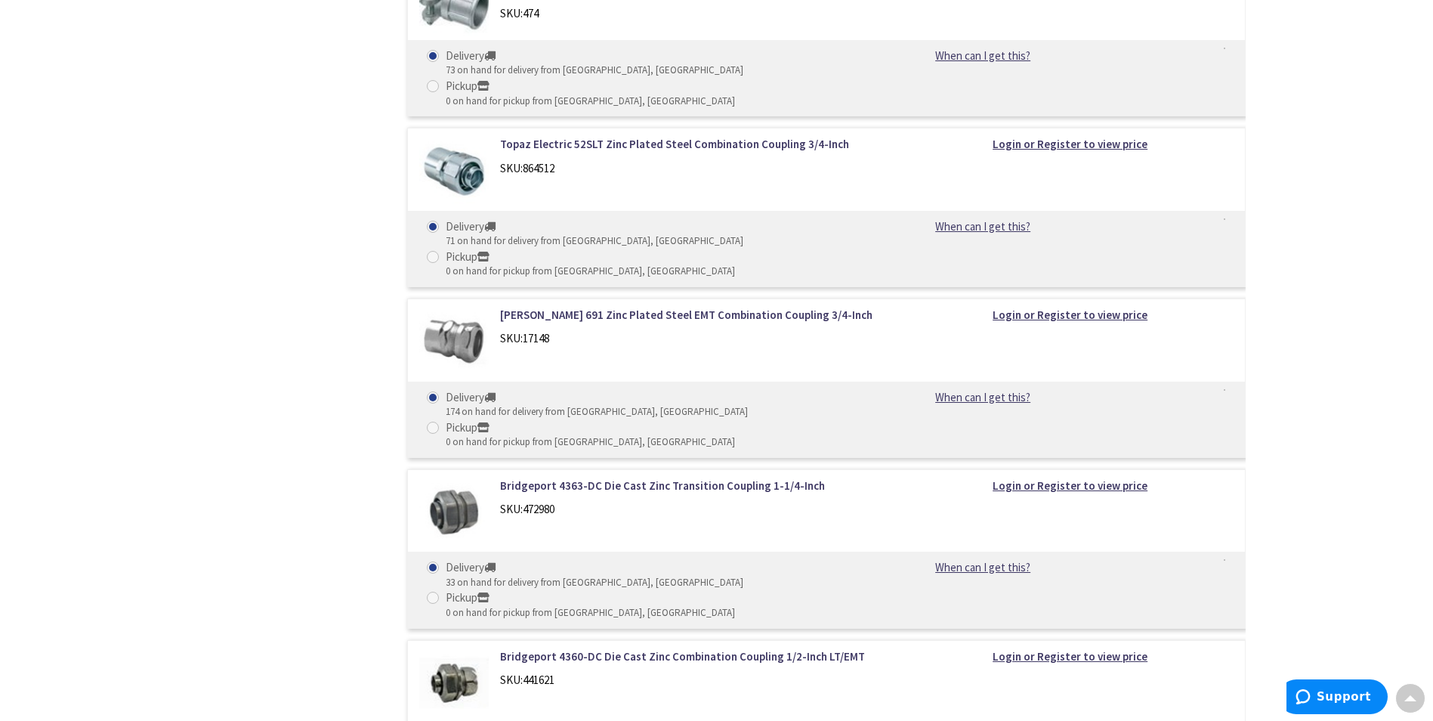
scroll to position [4643, 0]
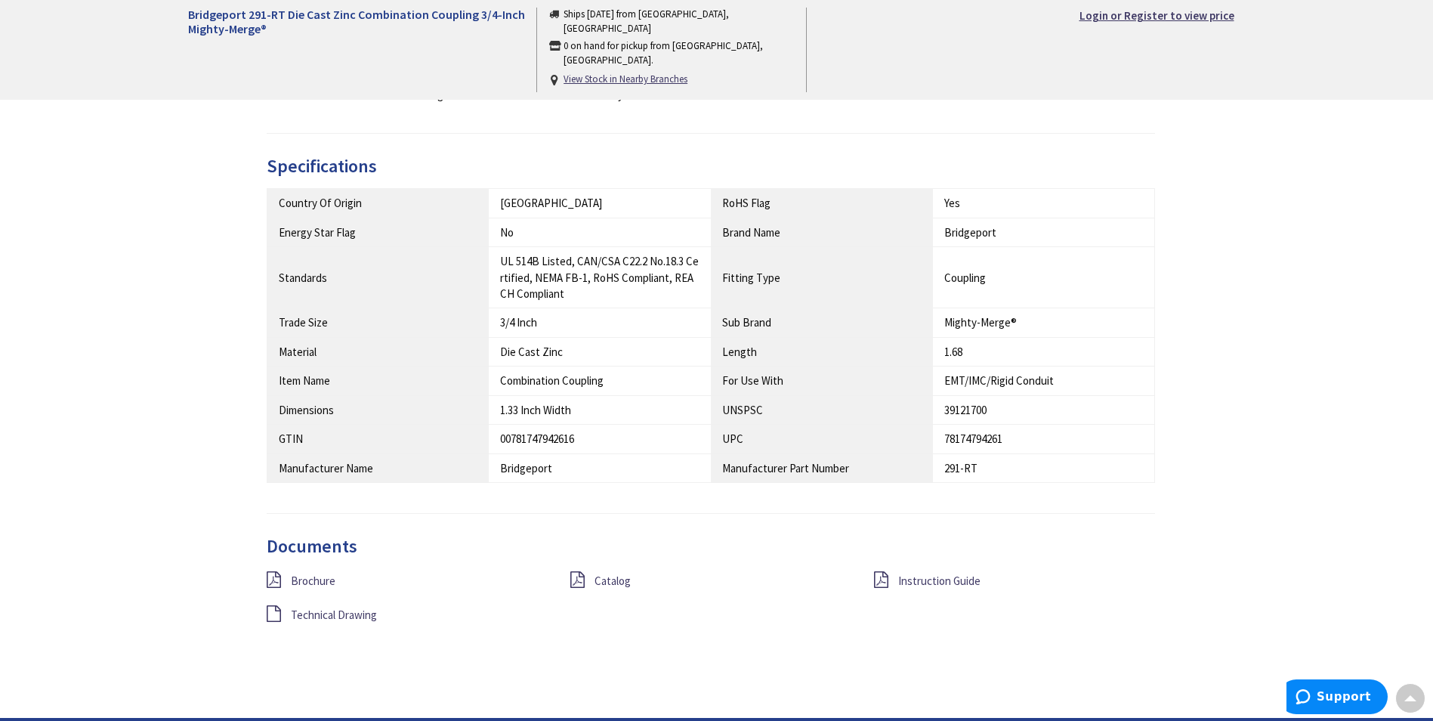
scroll to position [756, 0]
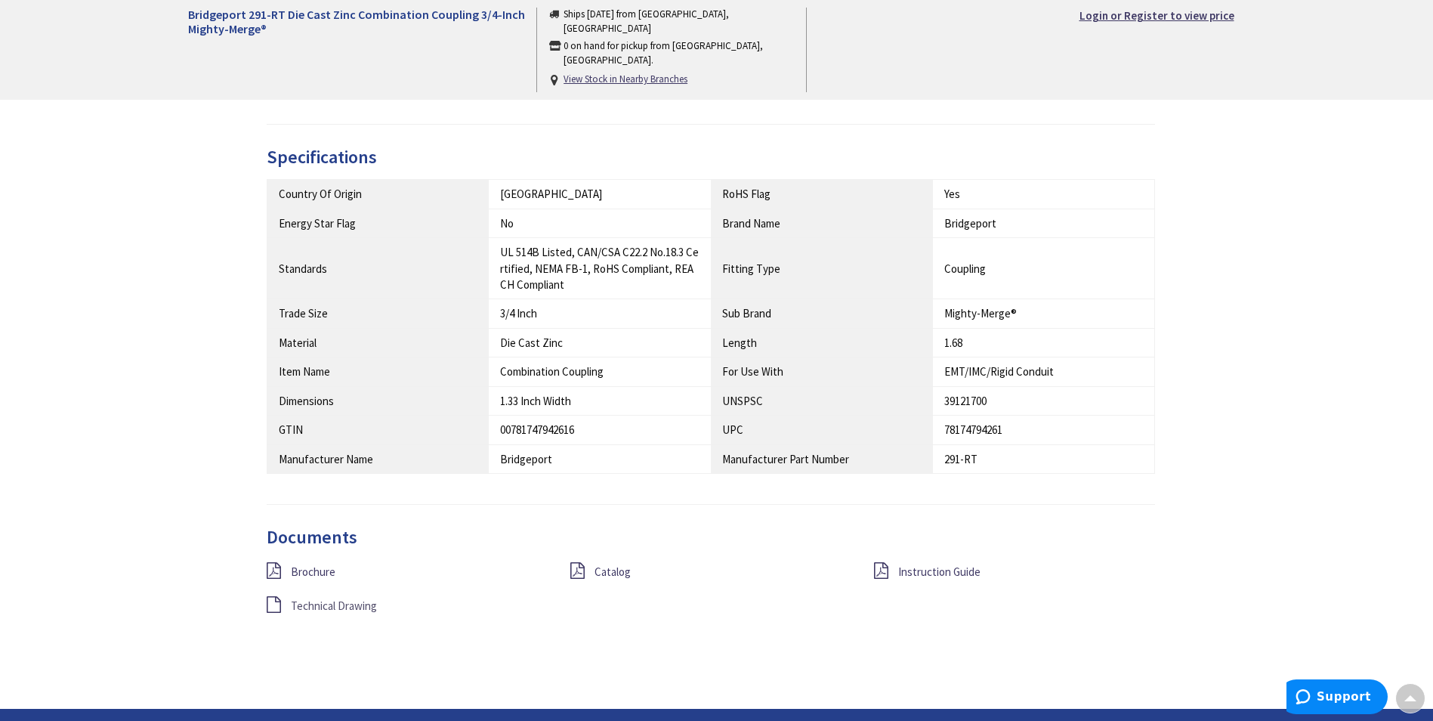
click at [341, 605] on span "Technical Drawing" at bounding box center [334, 605] width 86 height 14
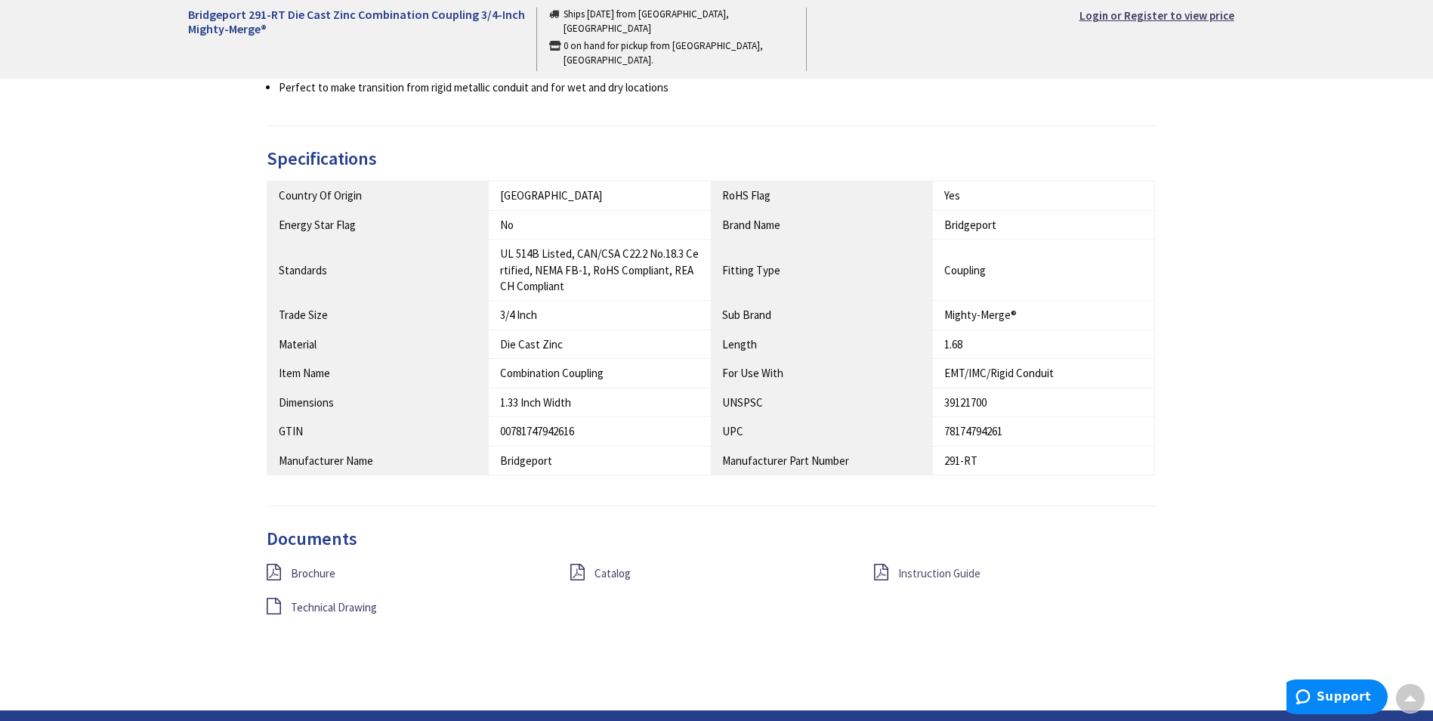
click at [950, 567] on span "Instruction Guide" at bounding box center [939, 573] width 82 height 14
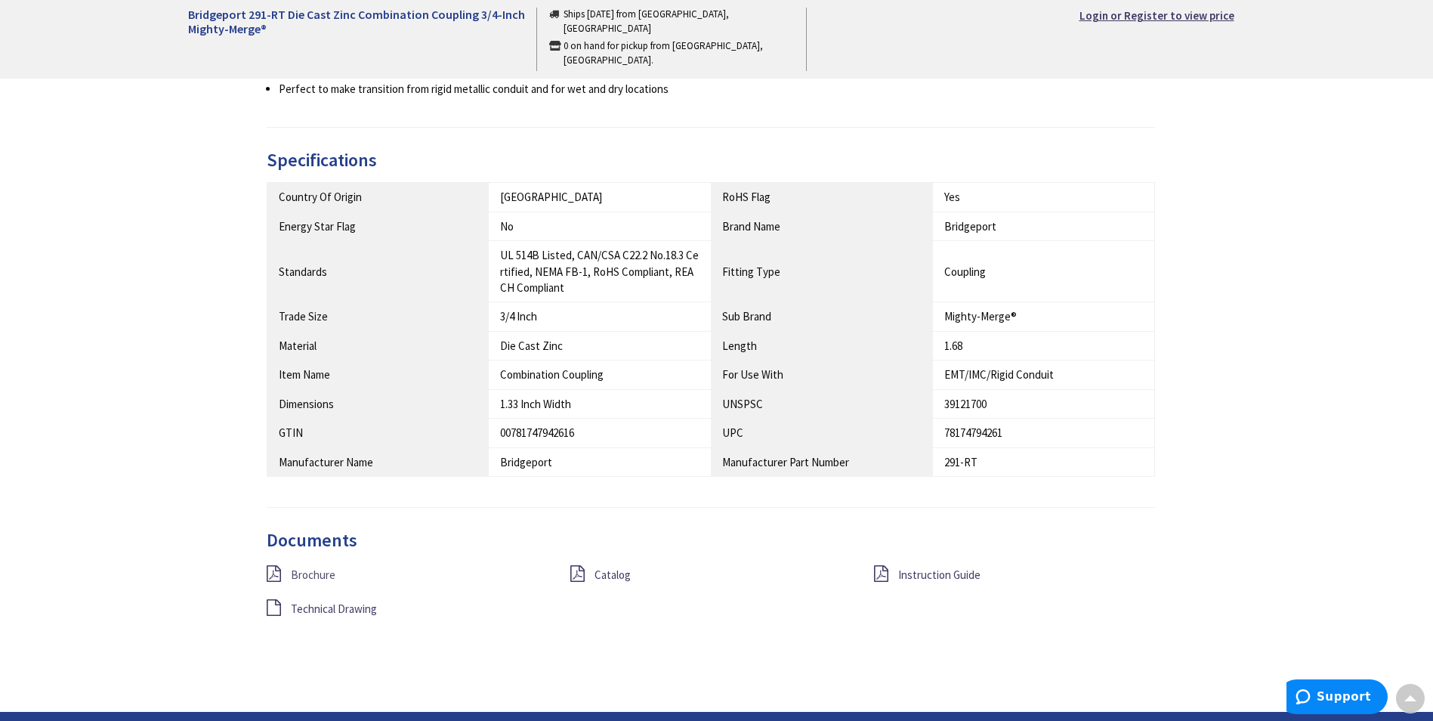
click at [318, 576] on span "Brochure" at bounding box center [313, 574] width 45 height 14
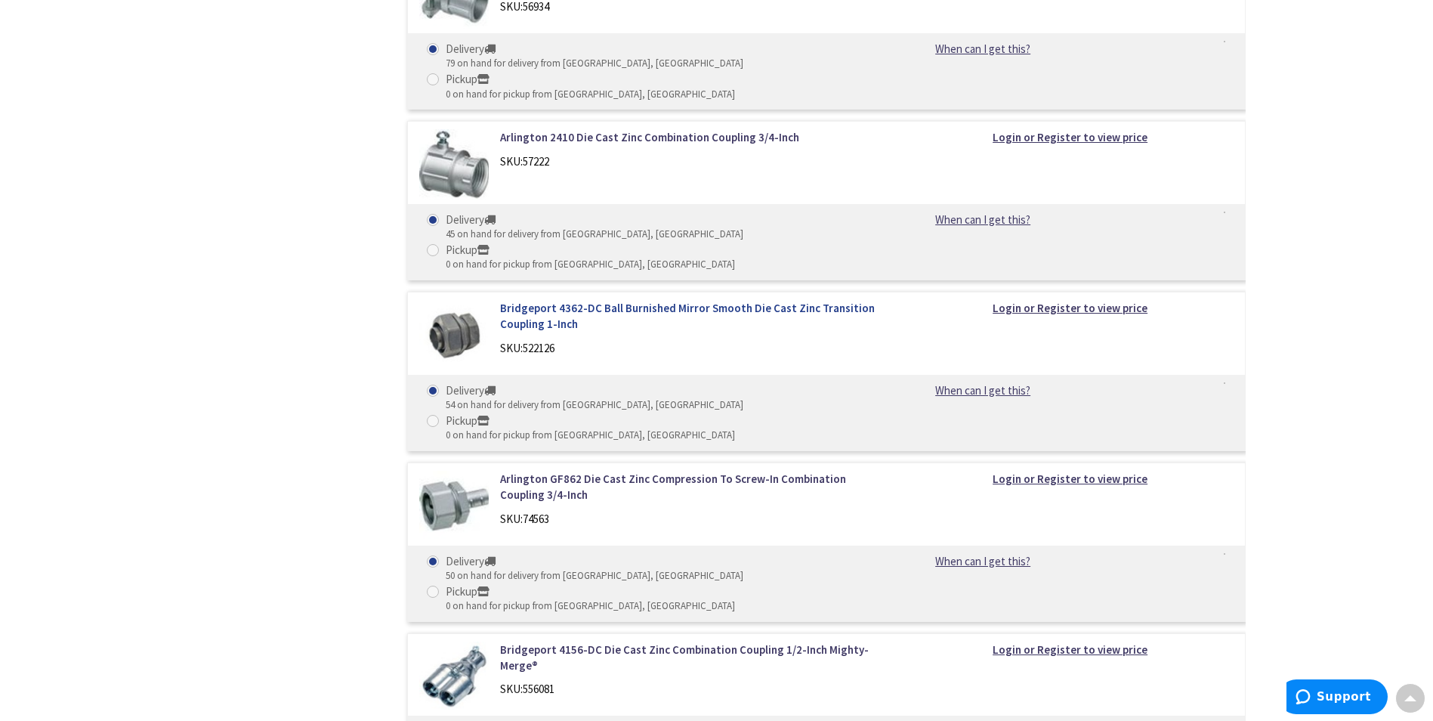
scroll to position [3778, 0]
